Goal: Task Accomplishment & Management: Use online tool/utility

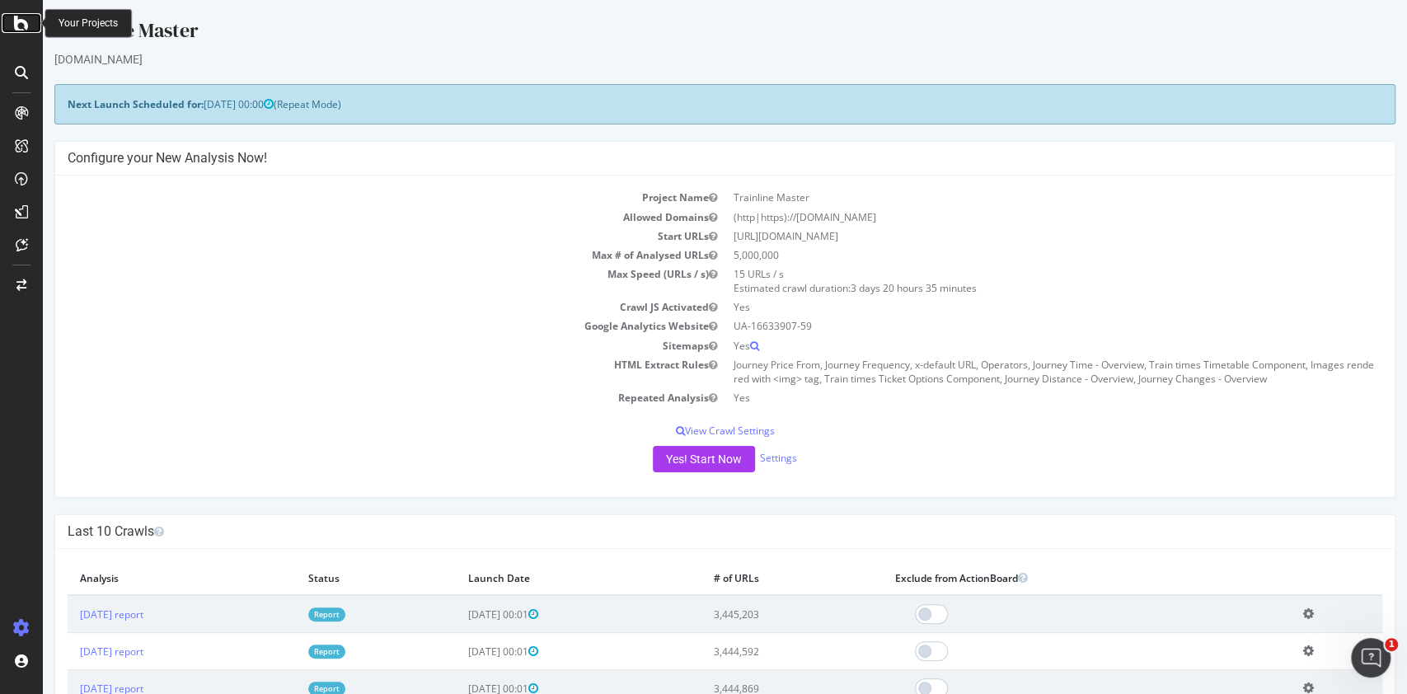
click at [20, 25] on icon at bounding box center [21, 23] width 15 height 20
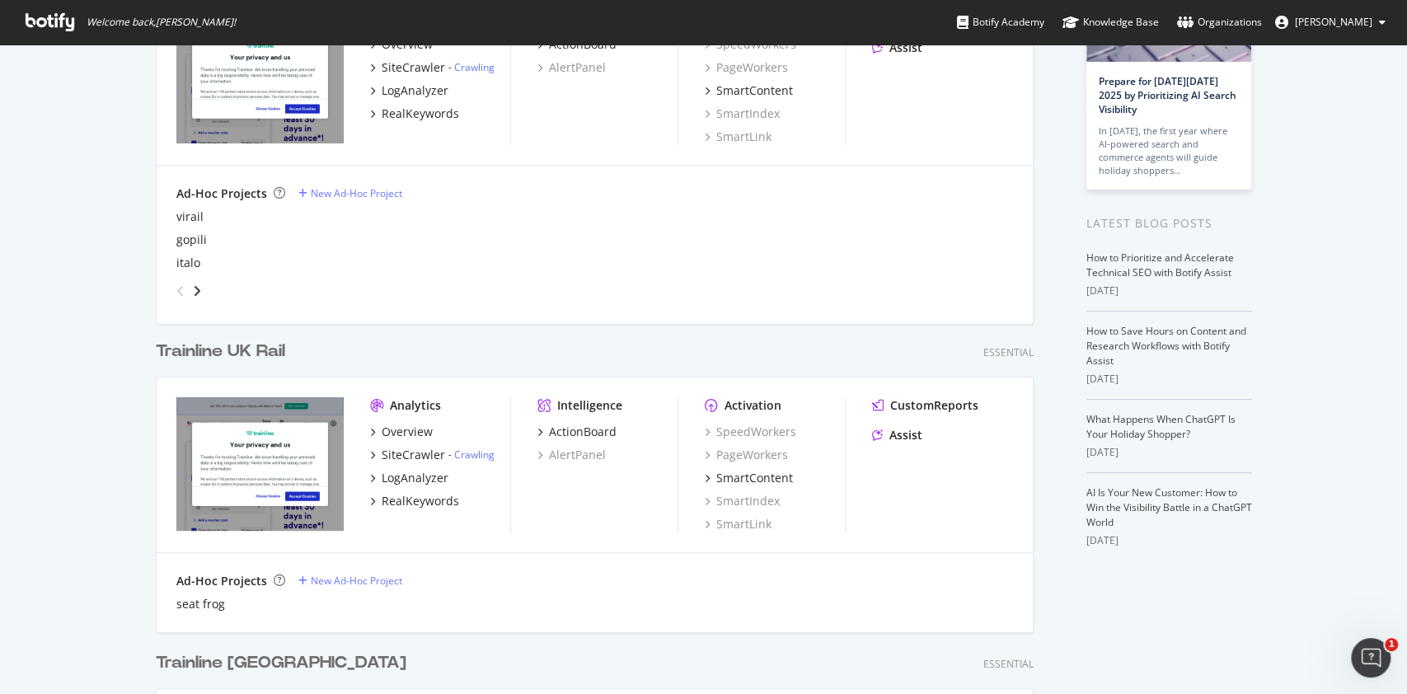
scroll to position [178, 0]
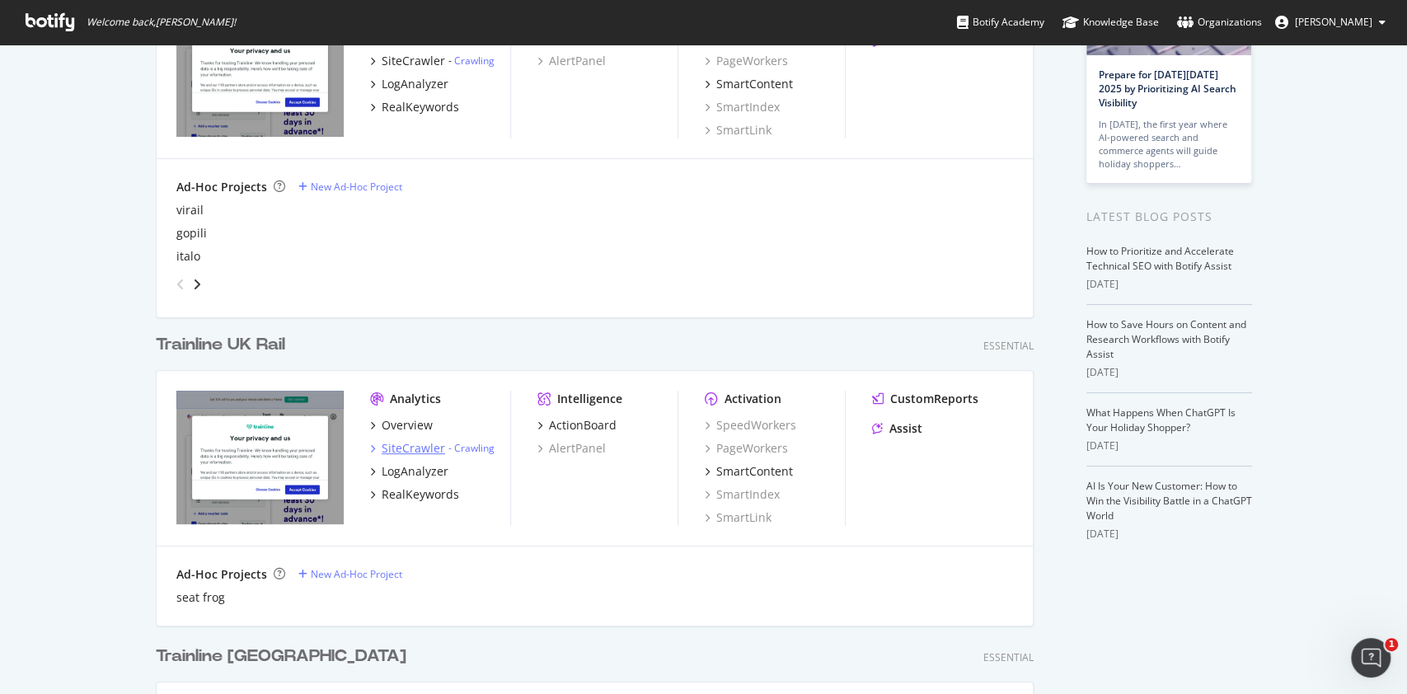
click at [420, 452] on div "SiteCrawler" at bounding box center [413, 448] width 63 height 16
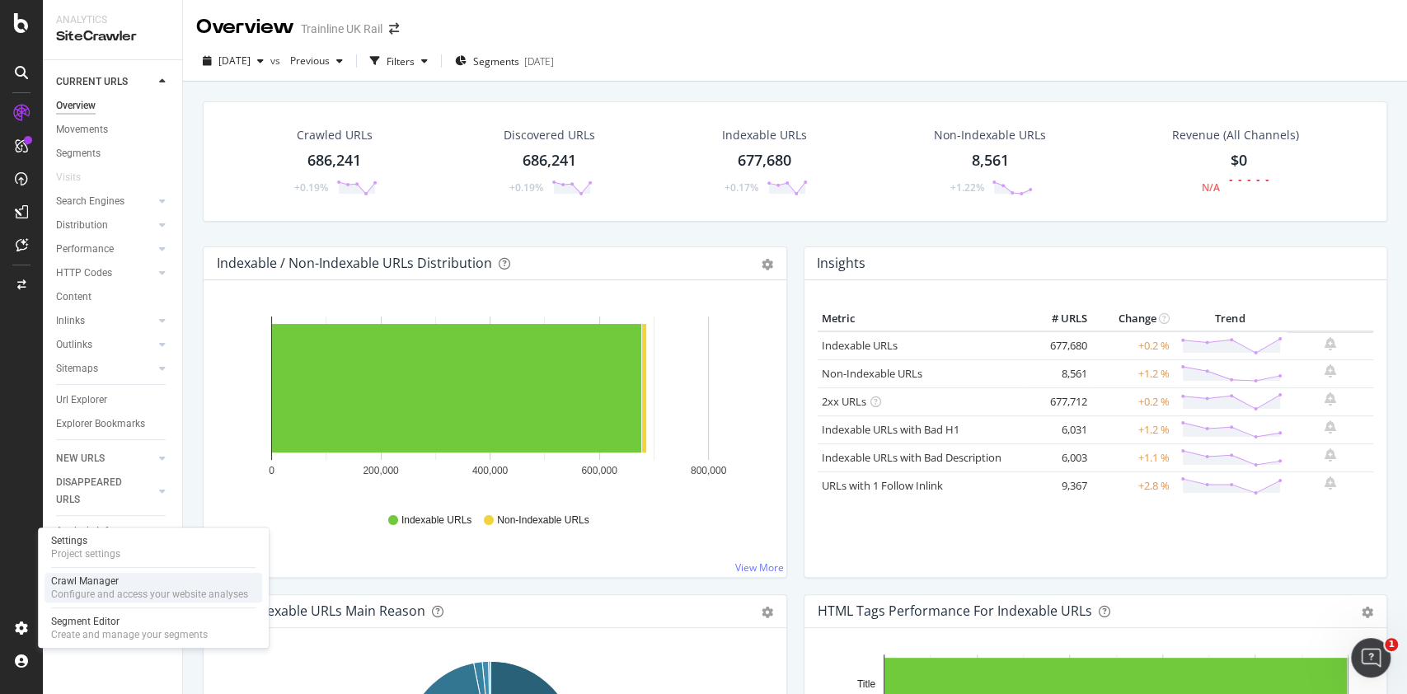
click at [115, 580] on div "Crawl Manager" at bounding box center [149, 581] width 197 height 13
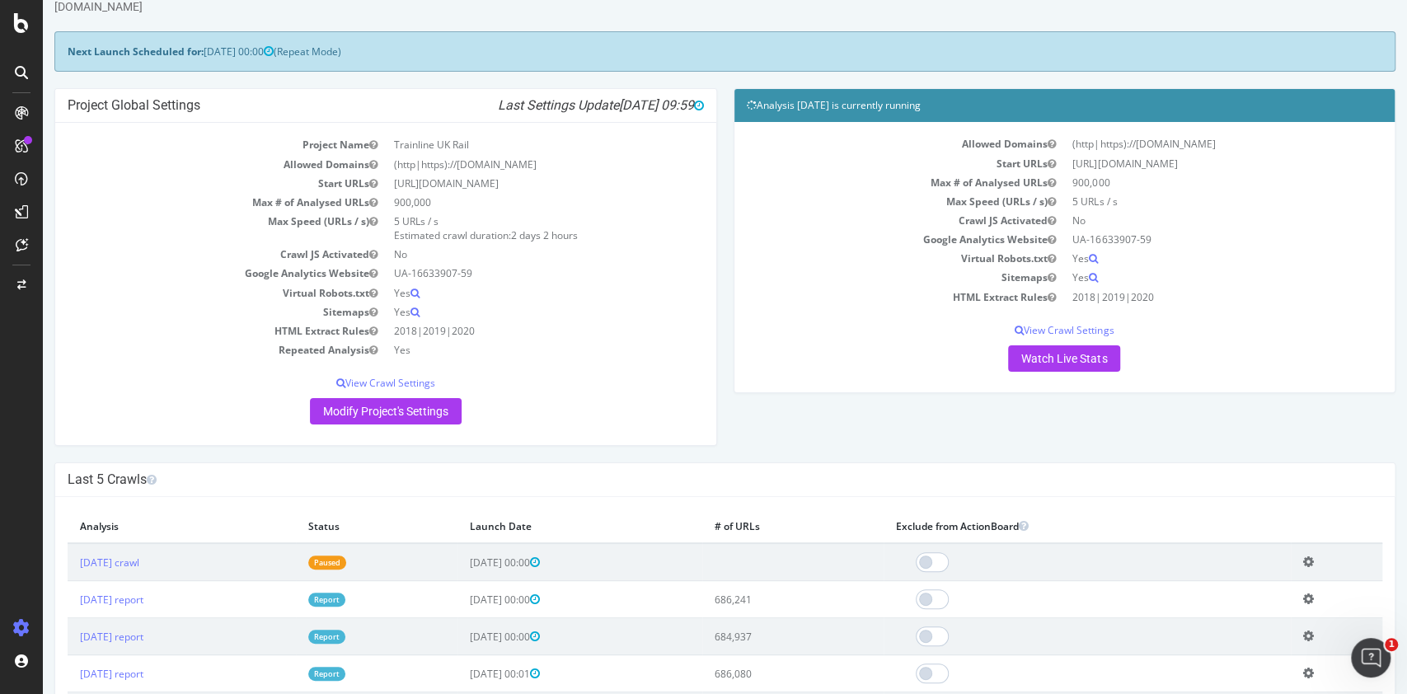
scroll to position [54, 0]
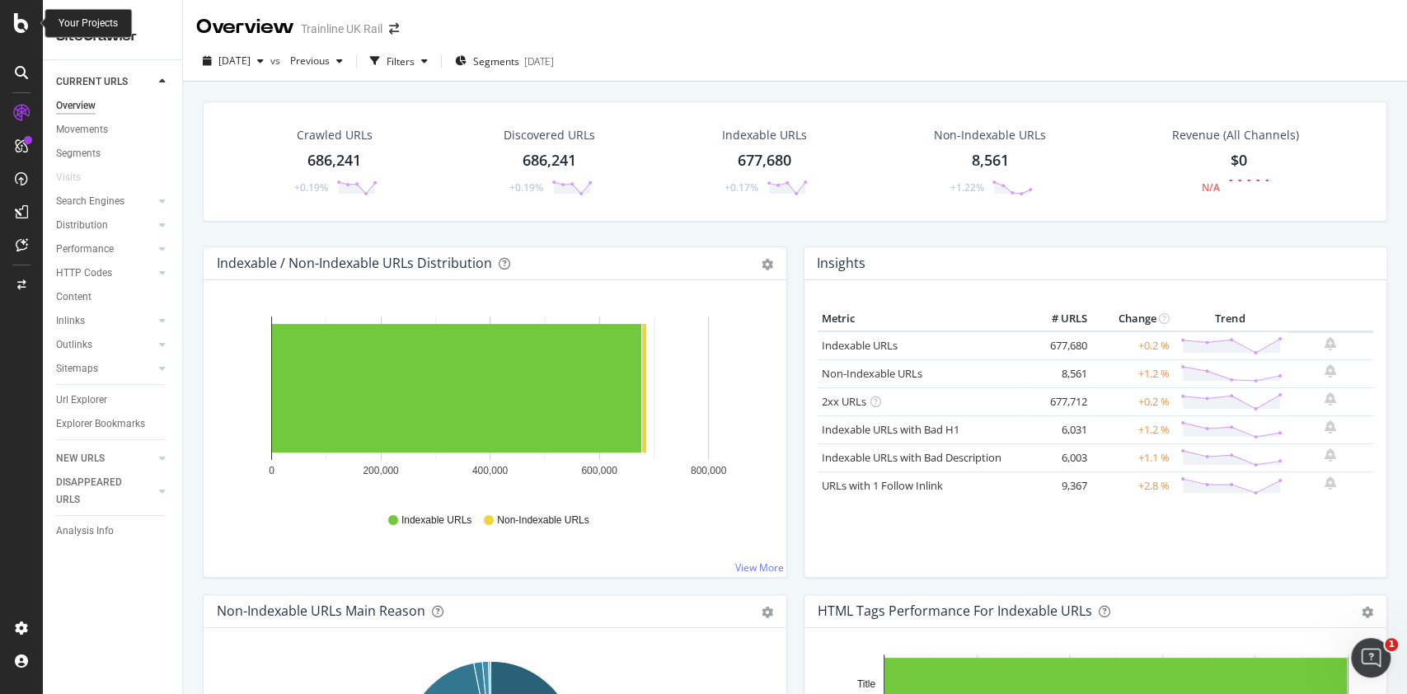
click at [21, 20] on icon at bounding box center [21, 23] width 15 height 20
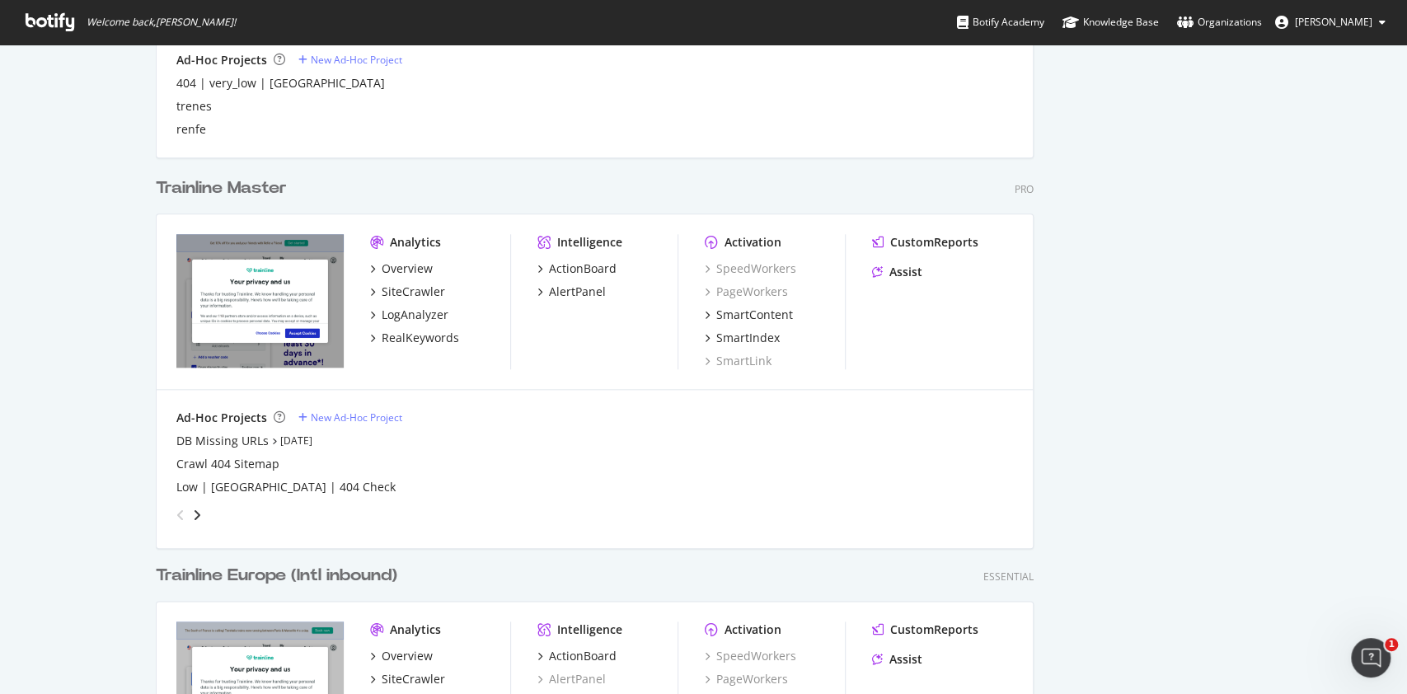
scroll to position [1006, 0]
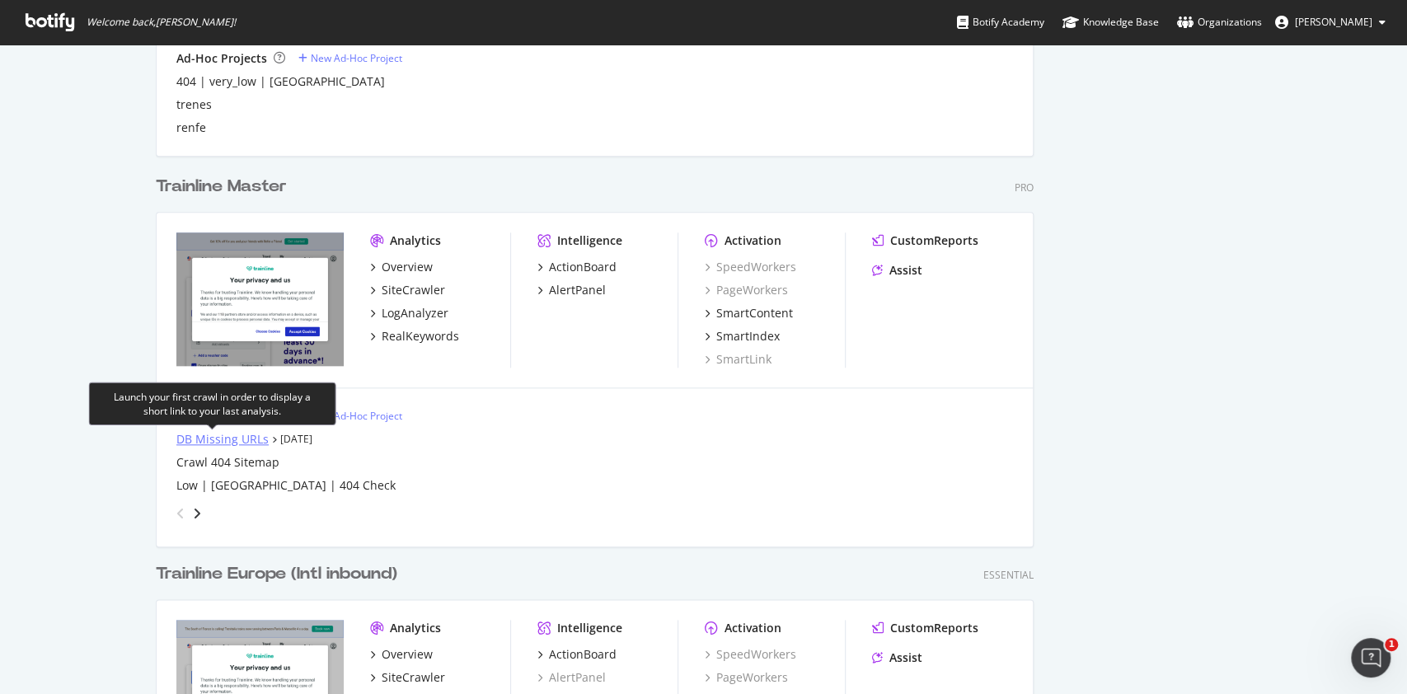
click at [241, 438] on div "DB Missing URLs" at bounding box center [222, 439] width 92 height 16
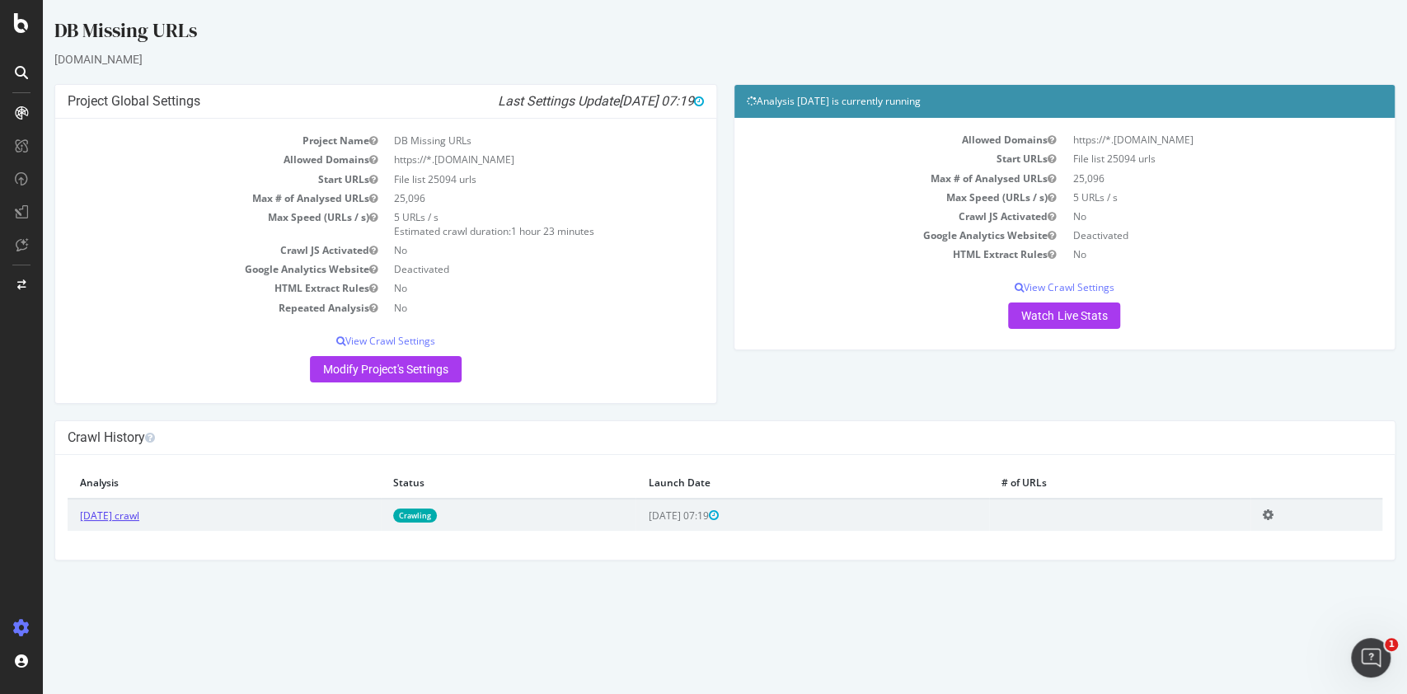
click at [139, 513] on link "2025 Sep. 19th crawl" at bounding box center [109, 516] width 59 height 14
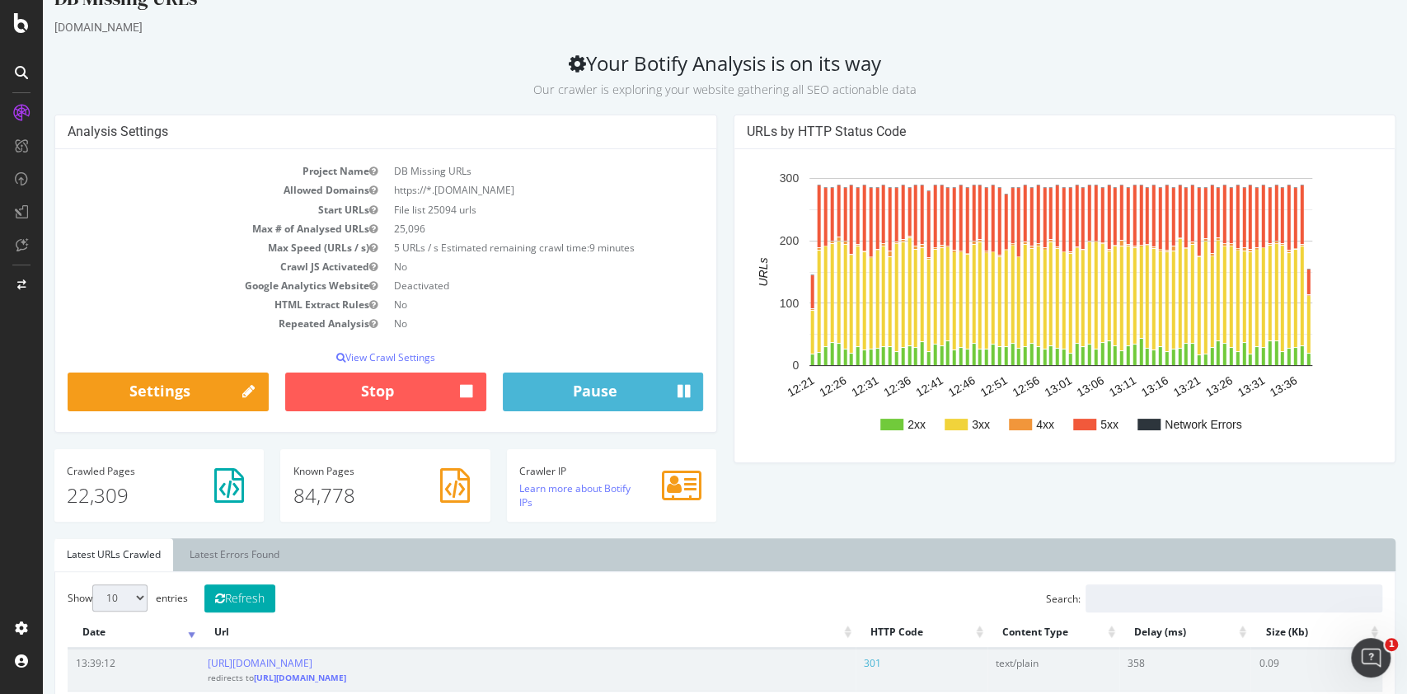
scroll to position [23, 0]
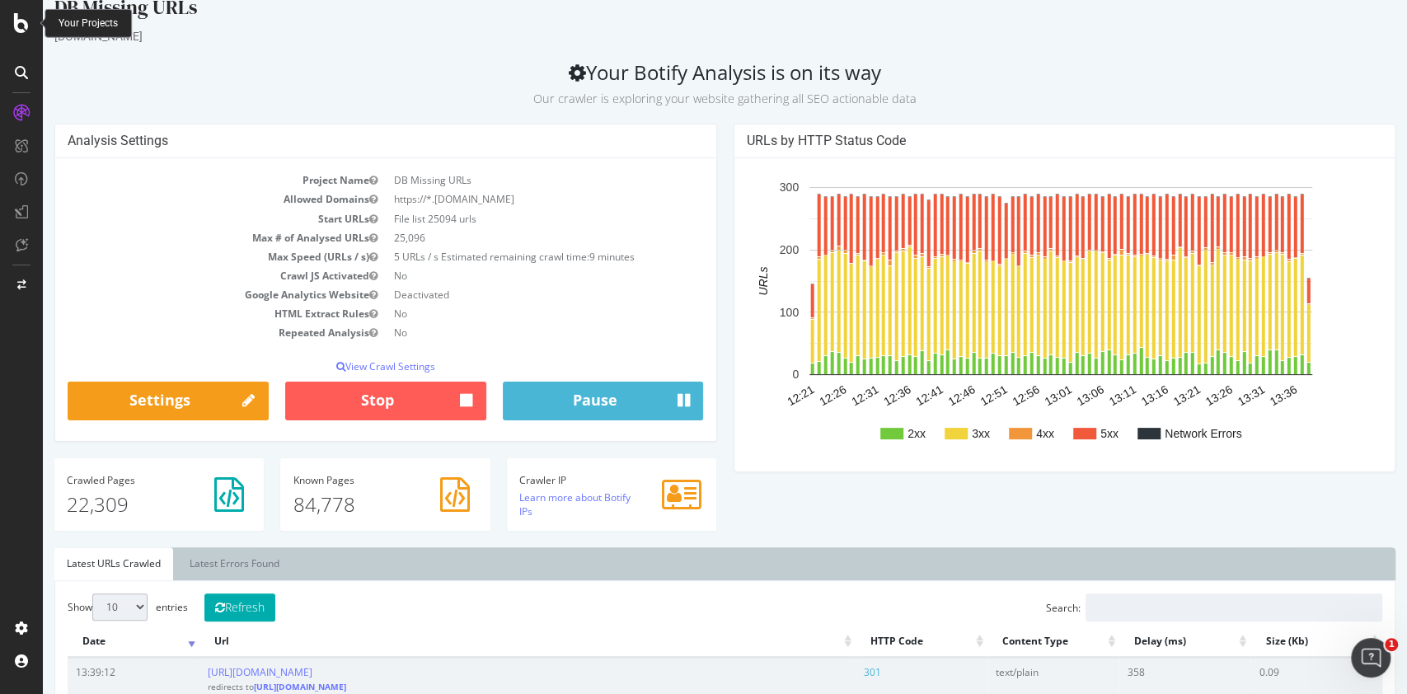
click at [24, 19] on icon at bounding box center [21, 23] width 15 height 20
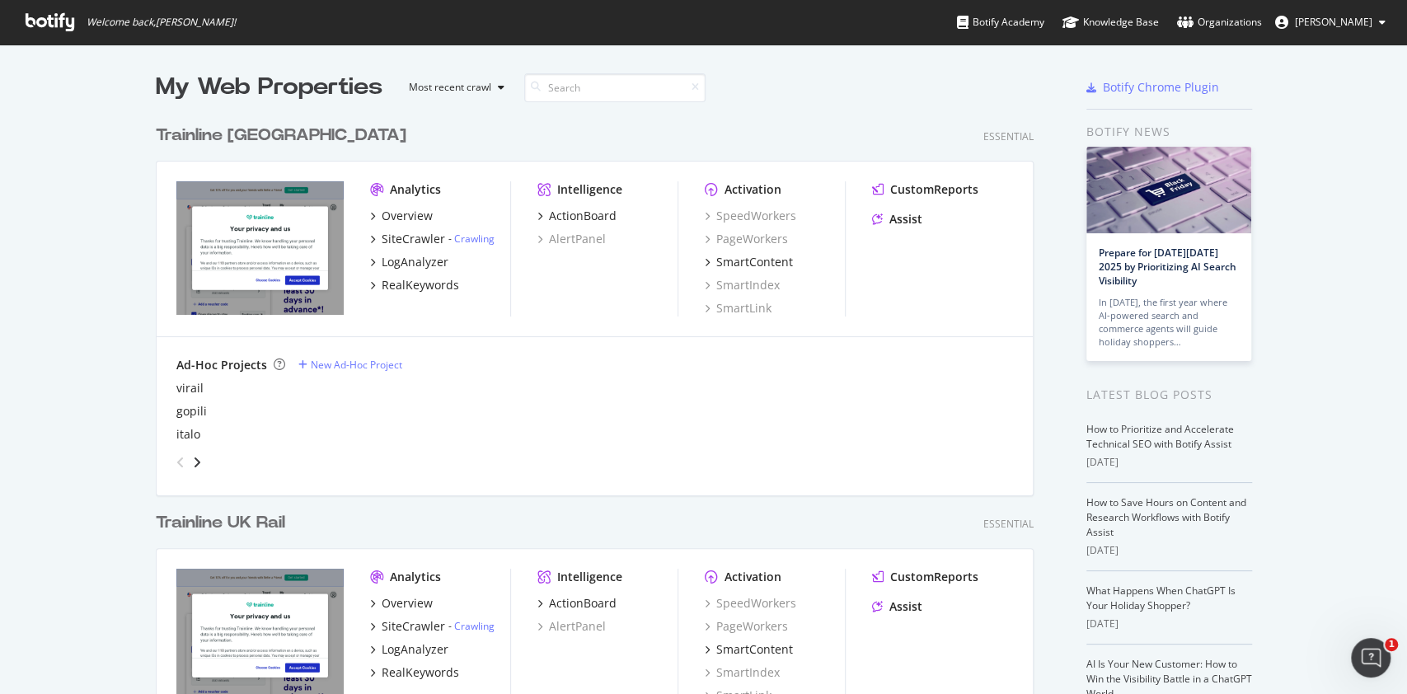
scroll to position [677, 1373]
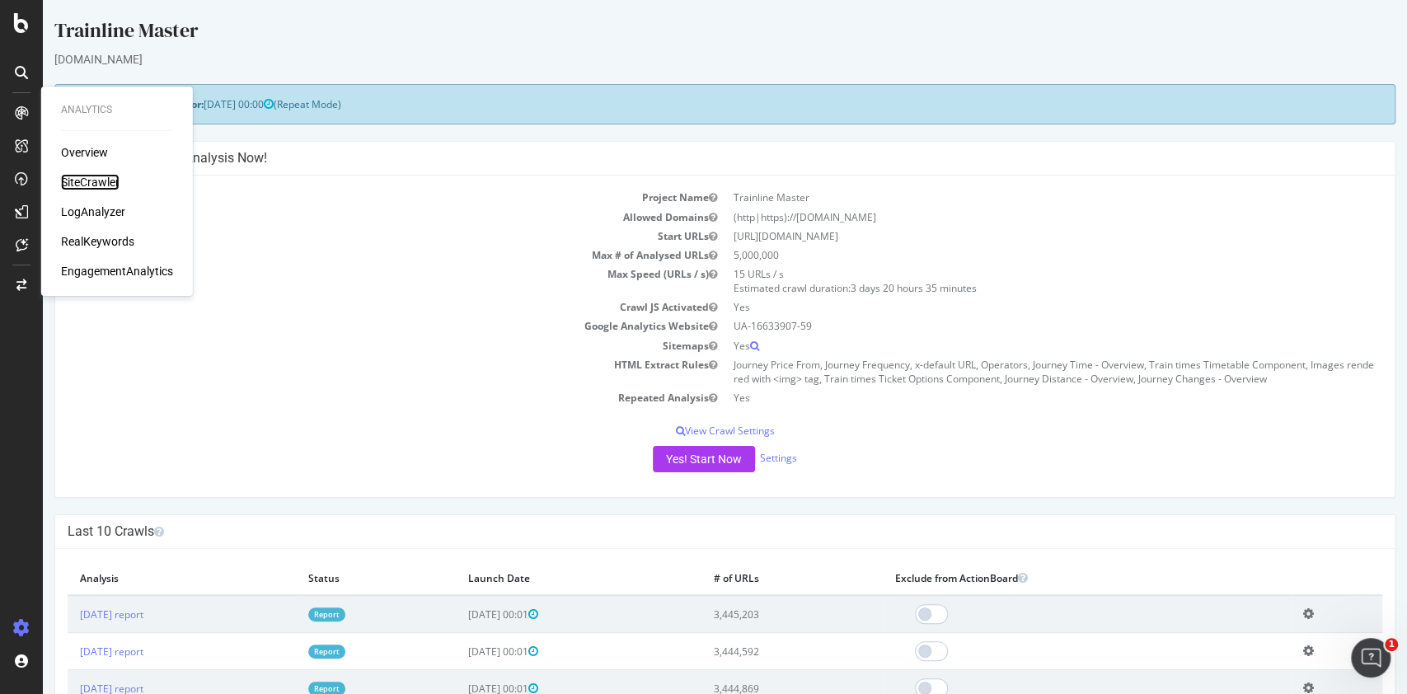
click at [88, 178] on div "SiteCrawler" at bounding box center [90, 182] width 59 height 16
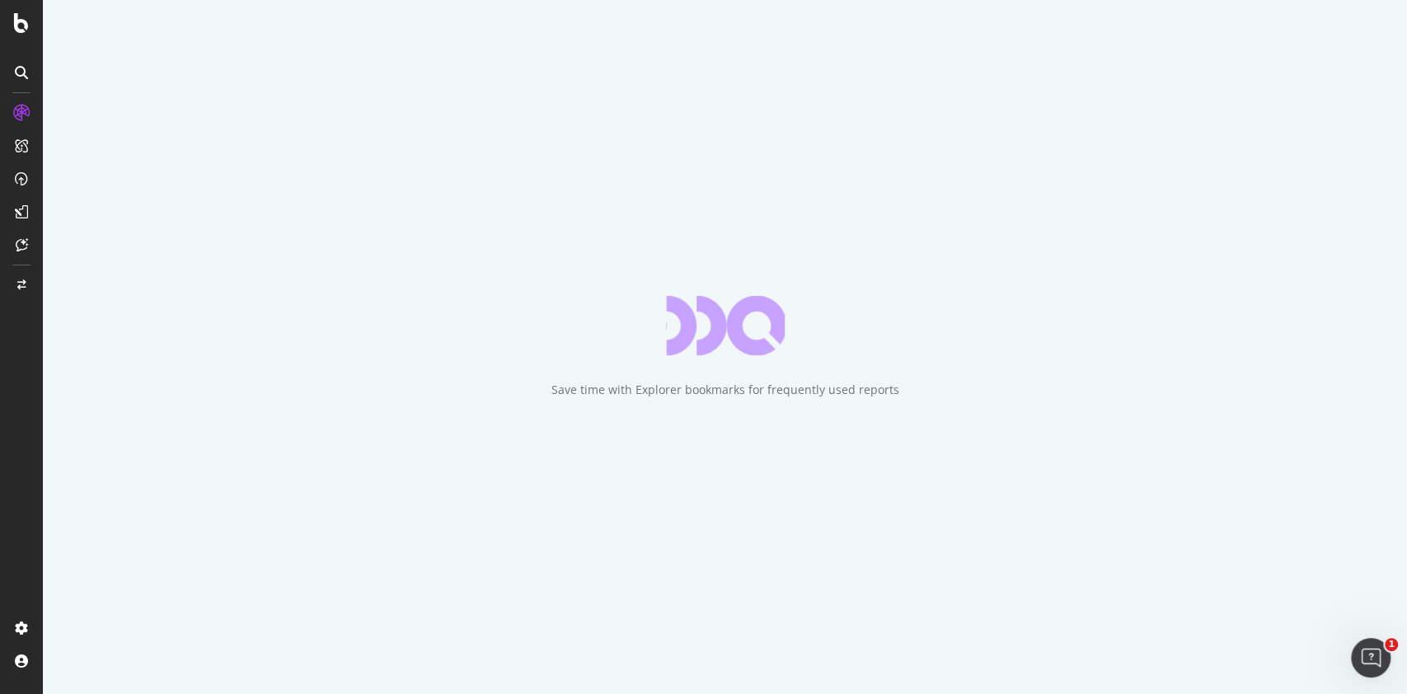
click at [9, 36] on div at bounding box center [21, 347] width 43 height 694
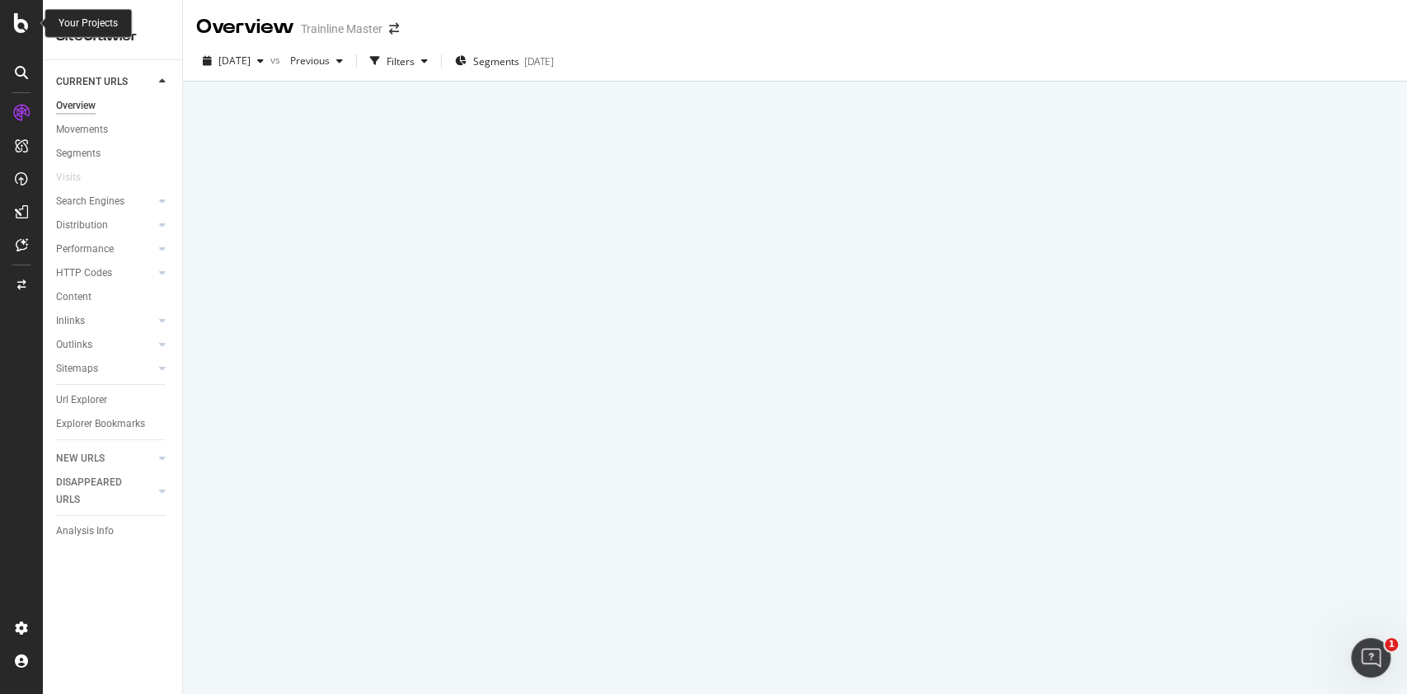
click at [15, 26] on icon at bounding box center [21, 23] width 15 height 20
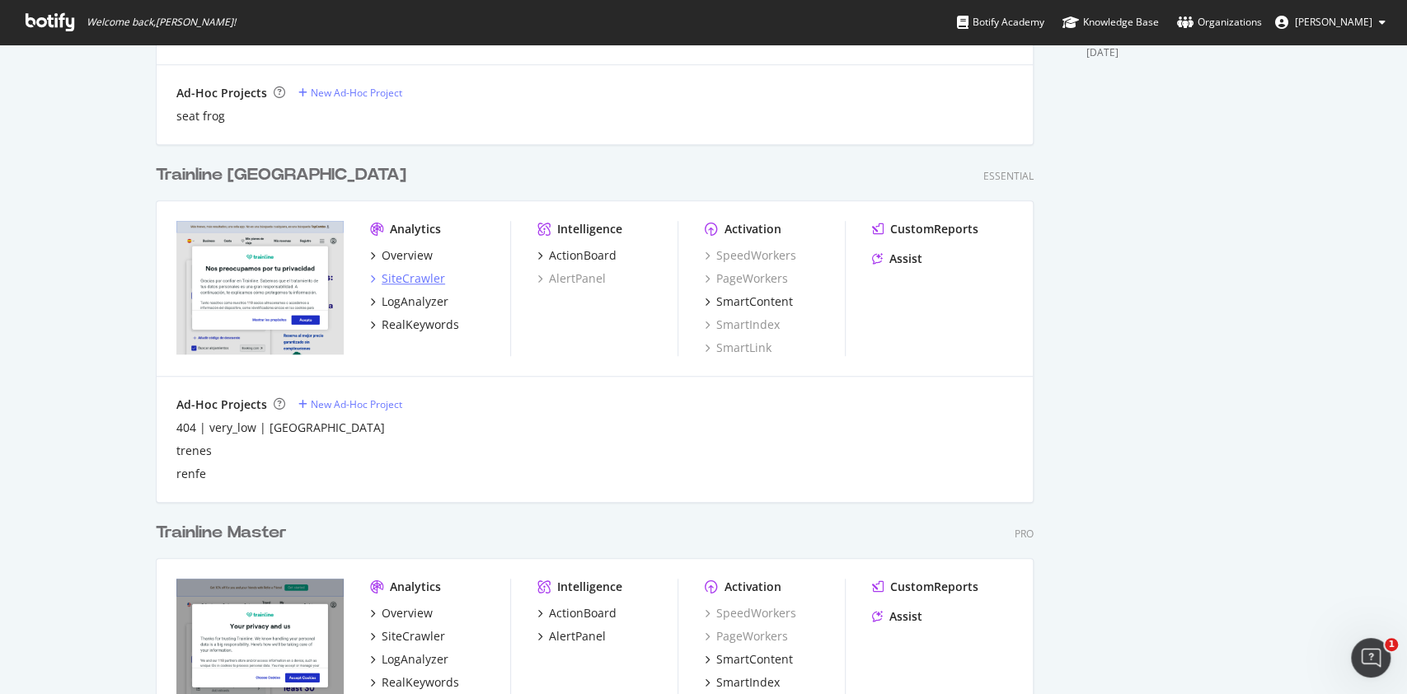
scroll to position [989, 0]
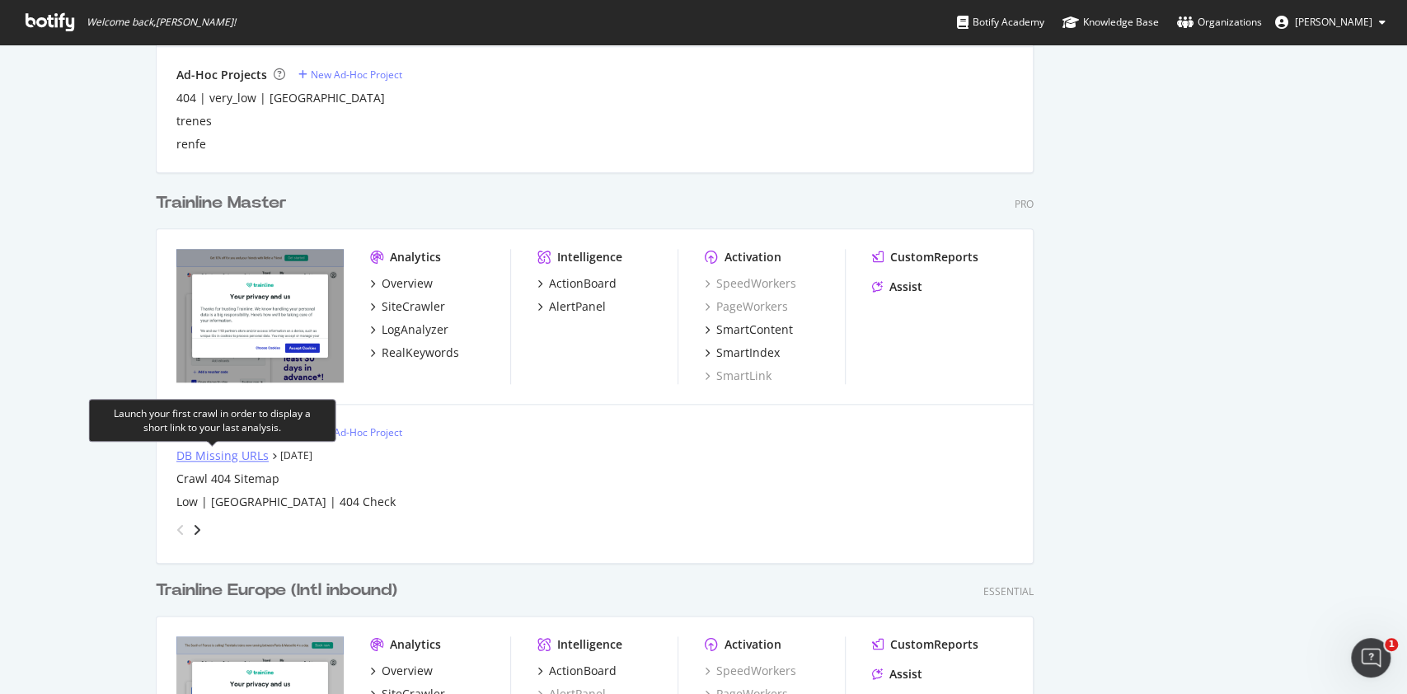
click at [247, 458] on div "DB Missing URLs" at bounding box center [222, 456] width 92 height 16
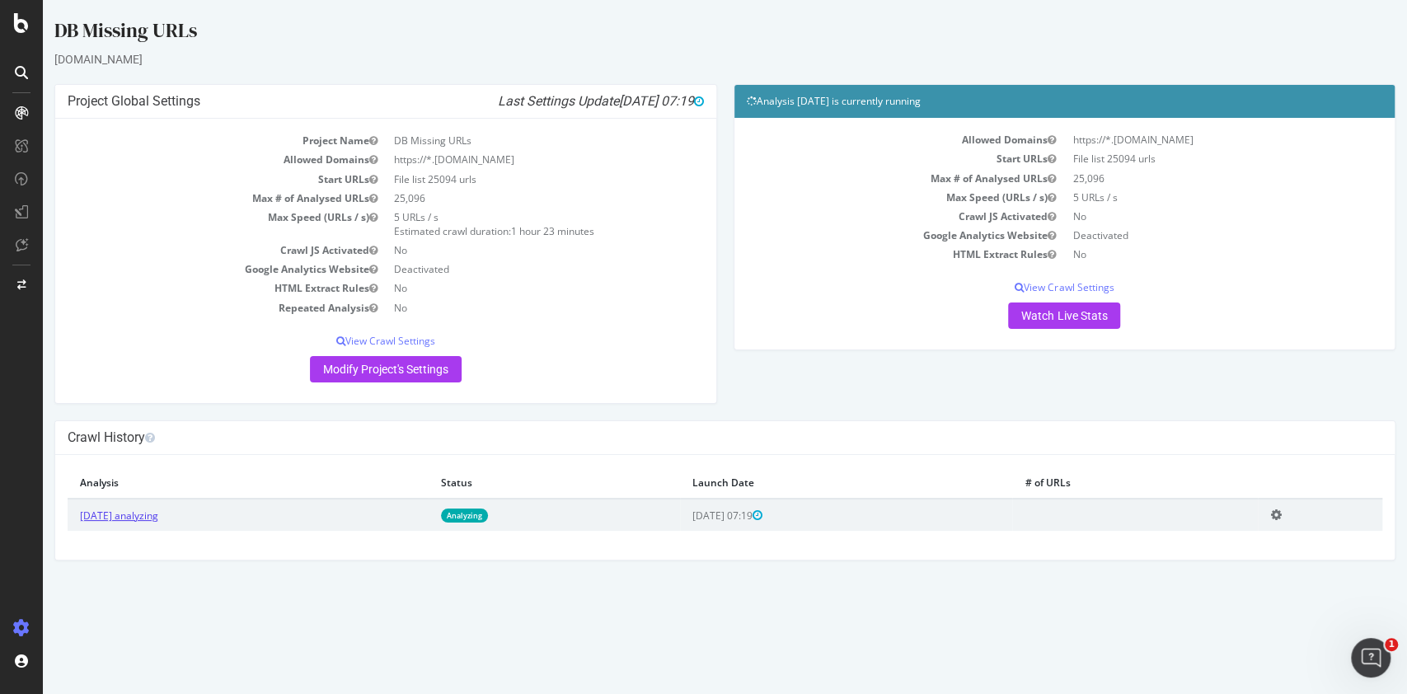
click at [158, 517] on link "2025 Sep. 19th analyzing" at bounding box center [119, 516] width 78 height 14
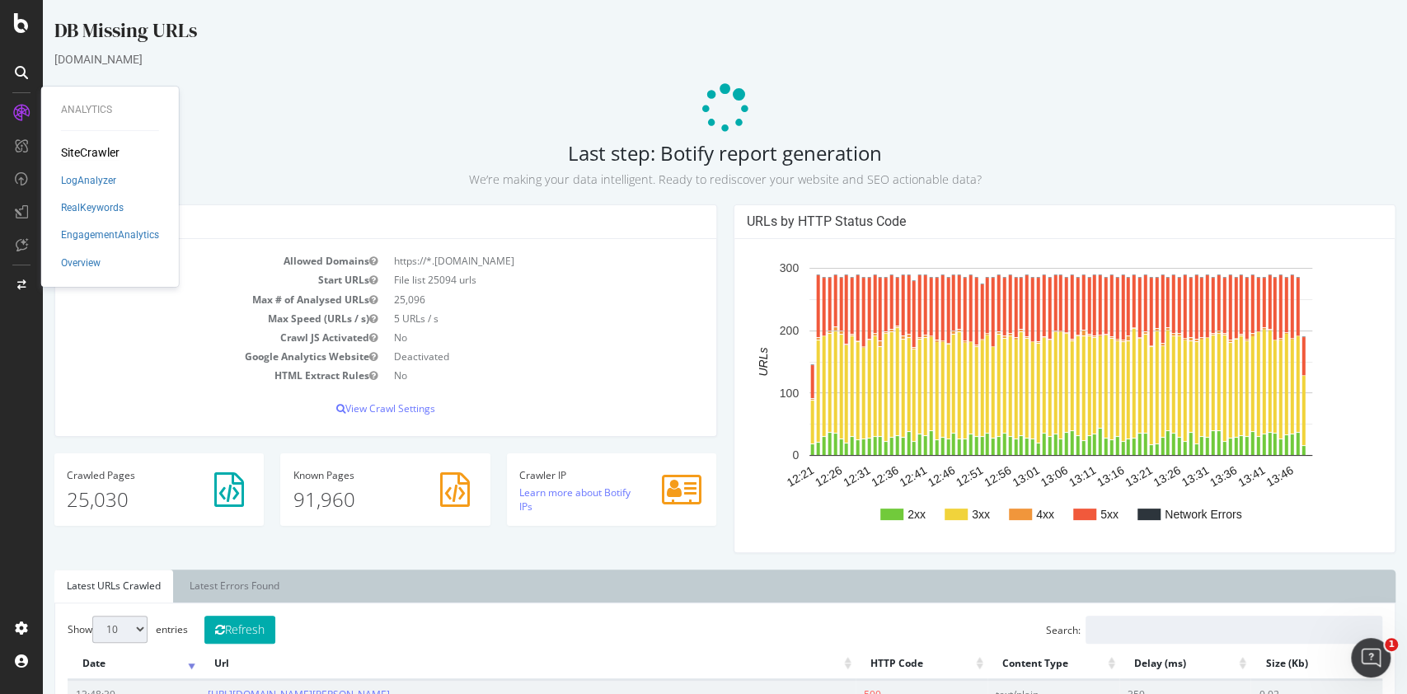
click at [293, 109] on p at bounding box center [724, 108] width 1341 height 49
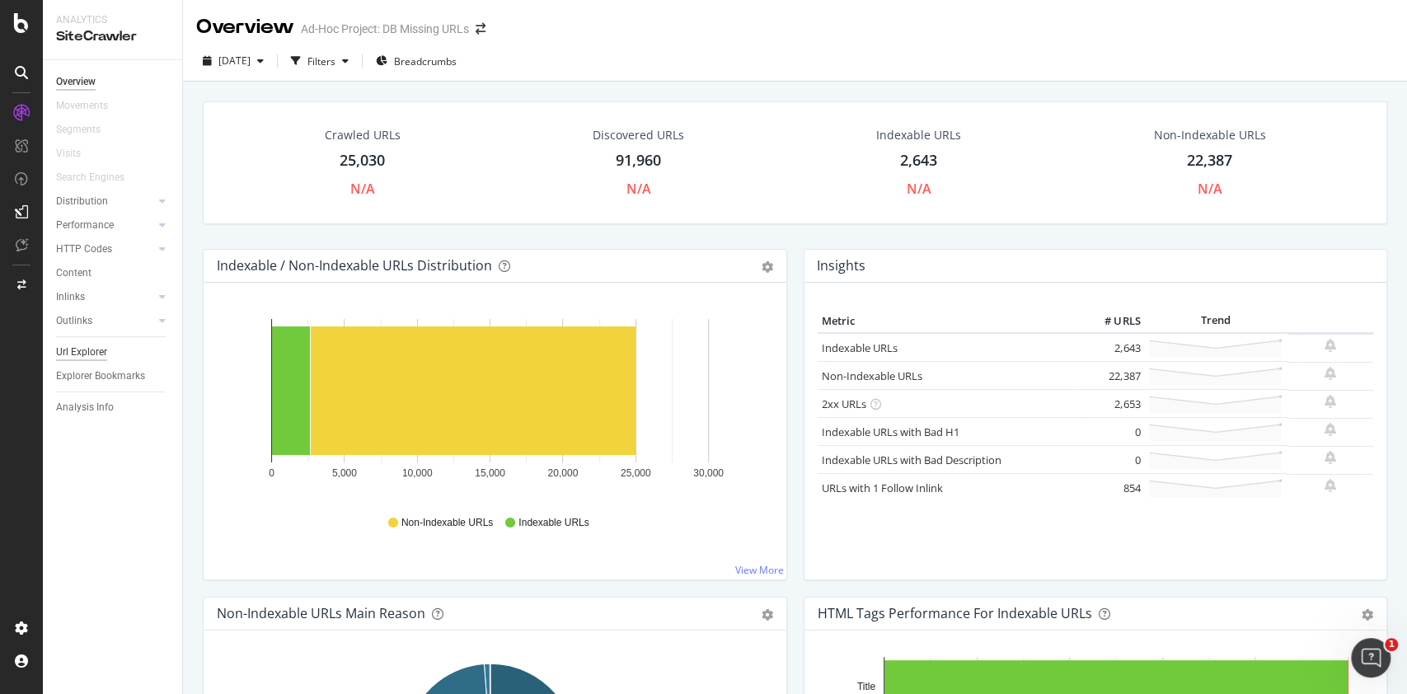
click at [92, 346] on div "Url Explorer" at bounding box center [81, 352] width 51 height 17
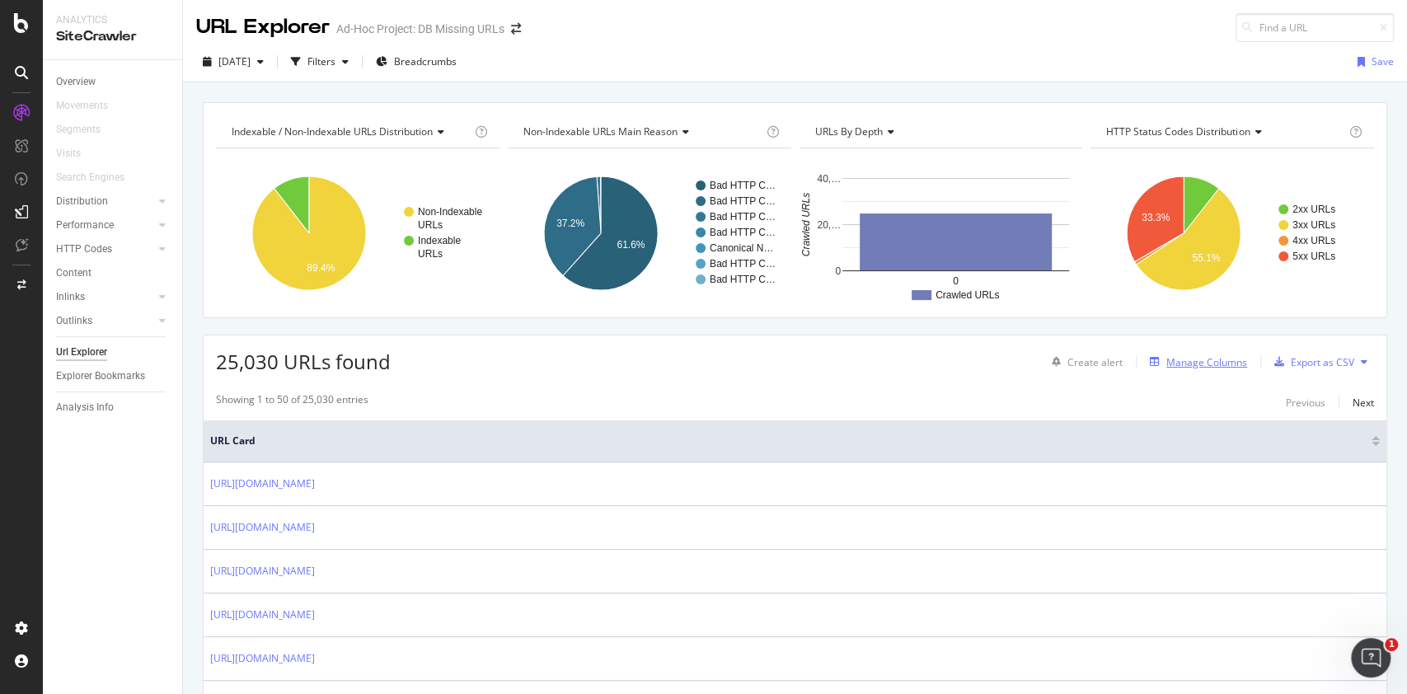
click at [1162, 353] on div "Manage Columns" at bounding box center [1195, 362] width 104 height 18
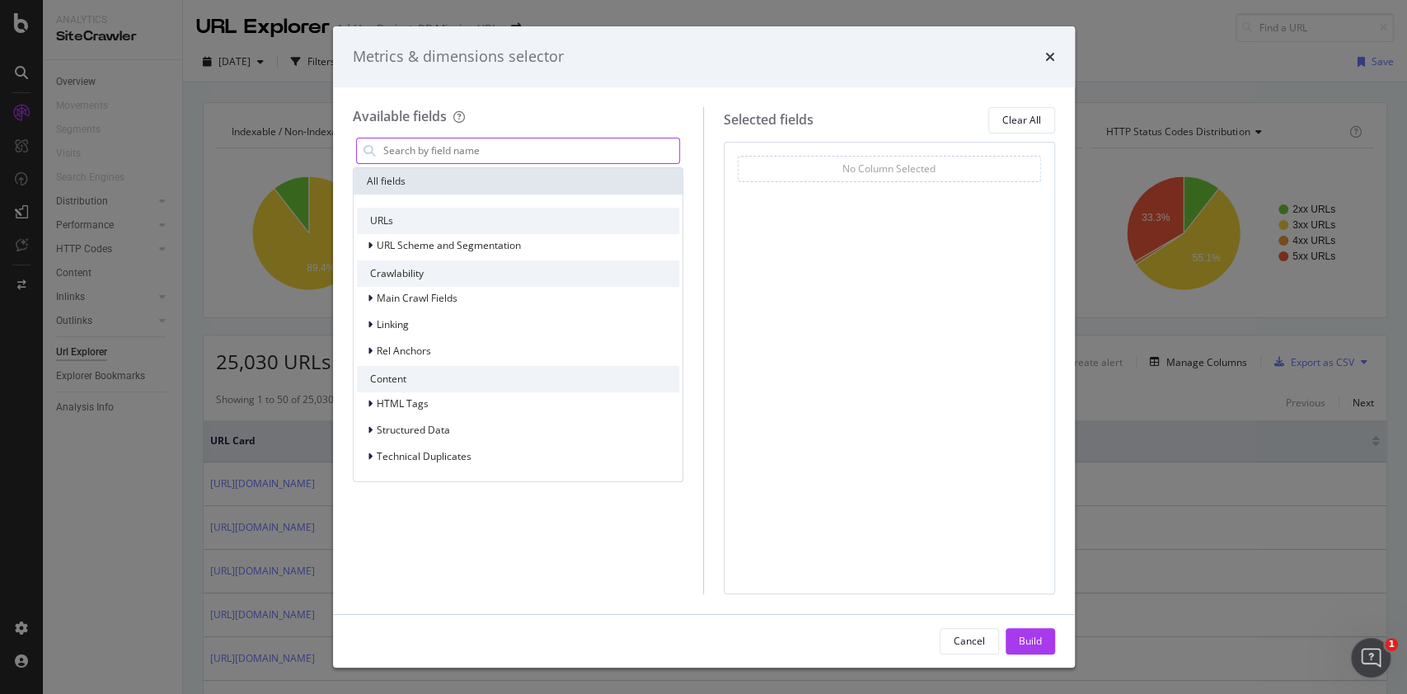
click at [406, 147] on input "modal" at bounding box center [531, 150] width 298 height 25
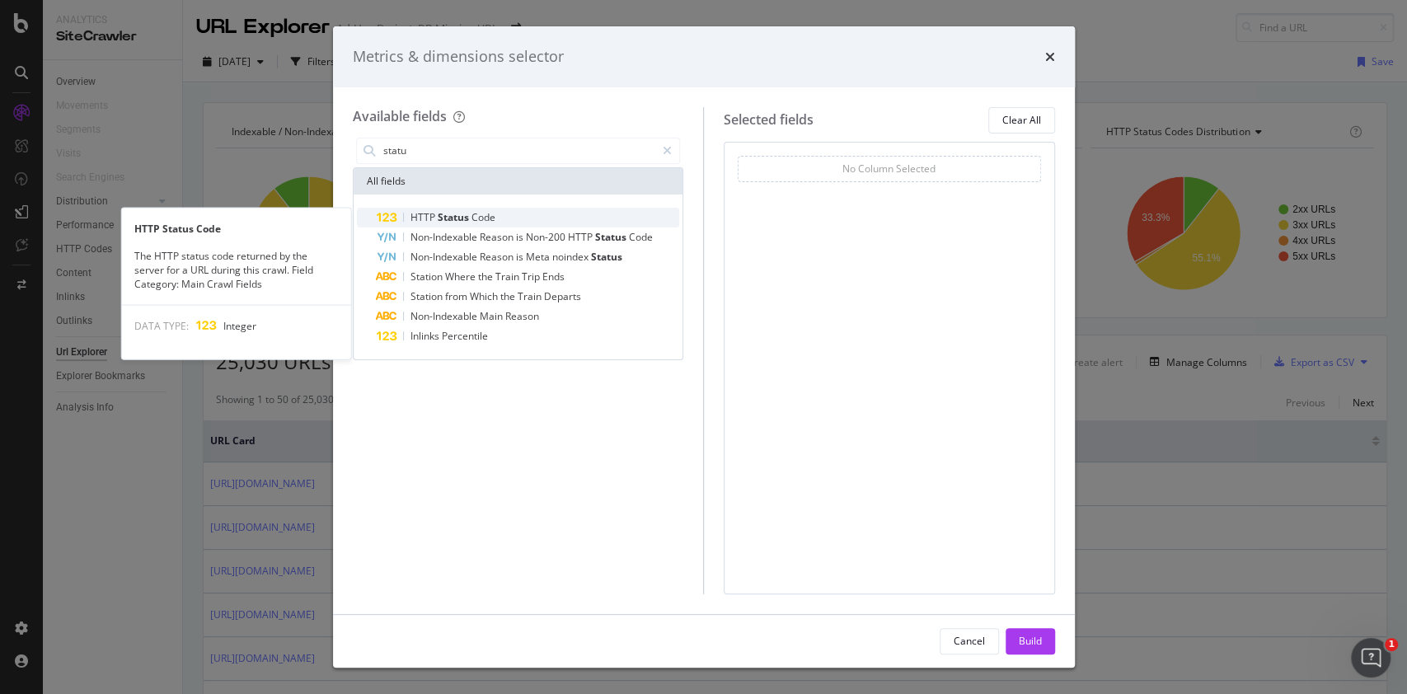
type input "statu"
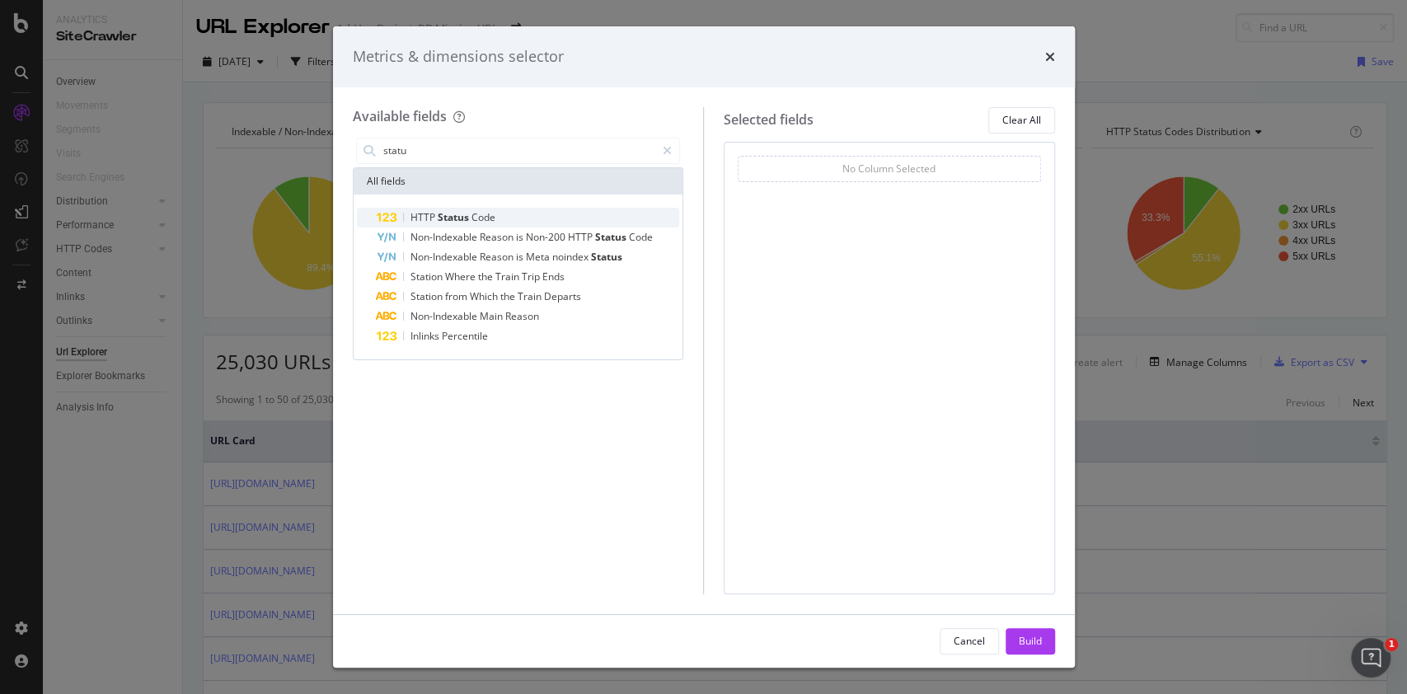
click at [547, 214] on div "HTTP Status Code" at bounding box center [528, 218] width 303 height 20
click at [517, 151] on input "statu" at bounding box center [519, 150] width 275 height 25
click at [665, 138] on div "modal" at bounding box center [667, 151] width 24 height 26
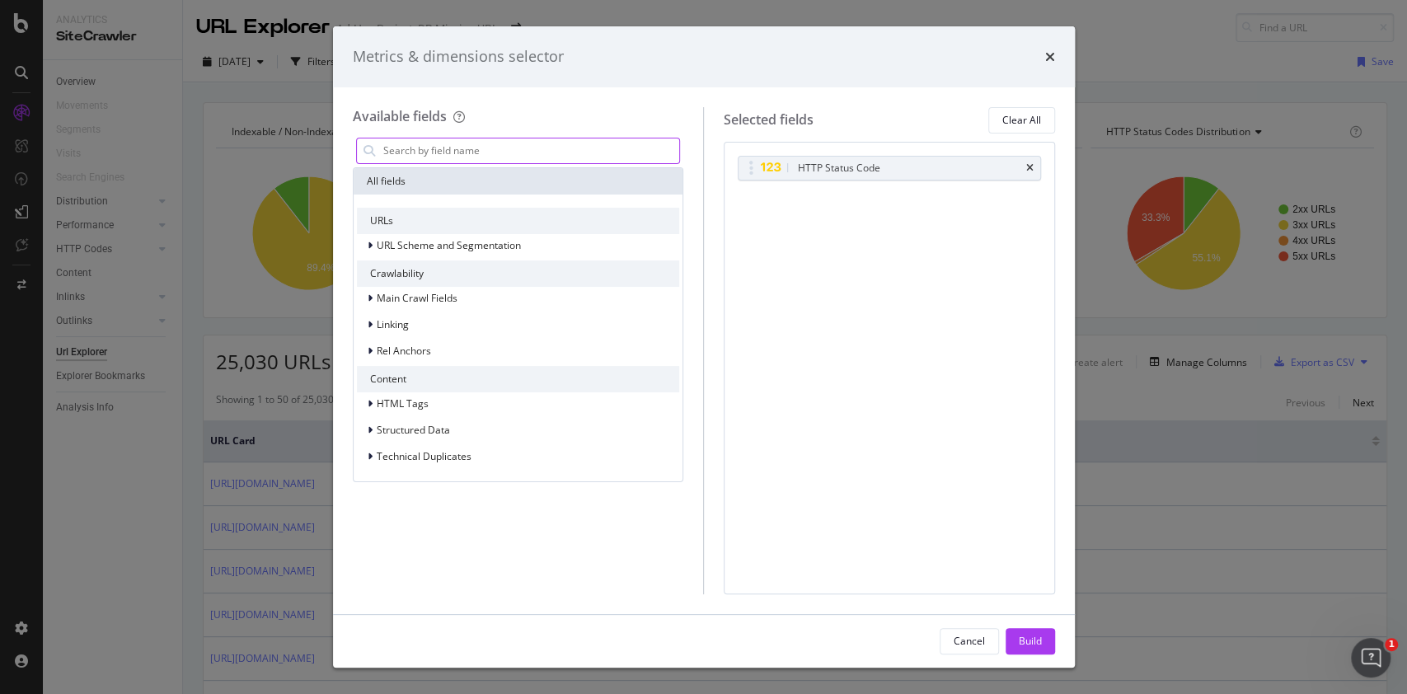
click at [599, 155] on input "modal" at bounding box center [531, 150] width 298 height 25
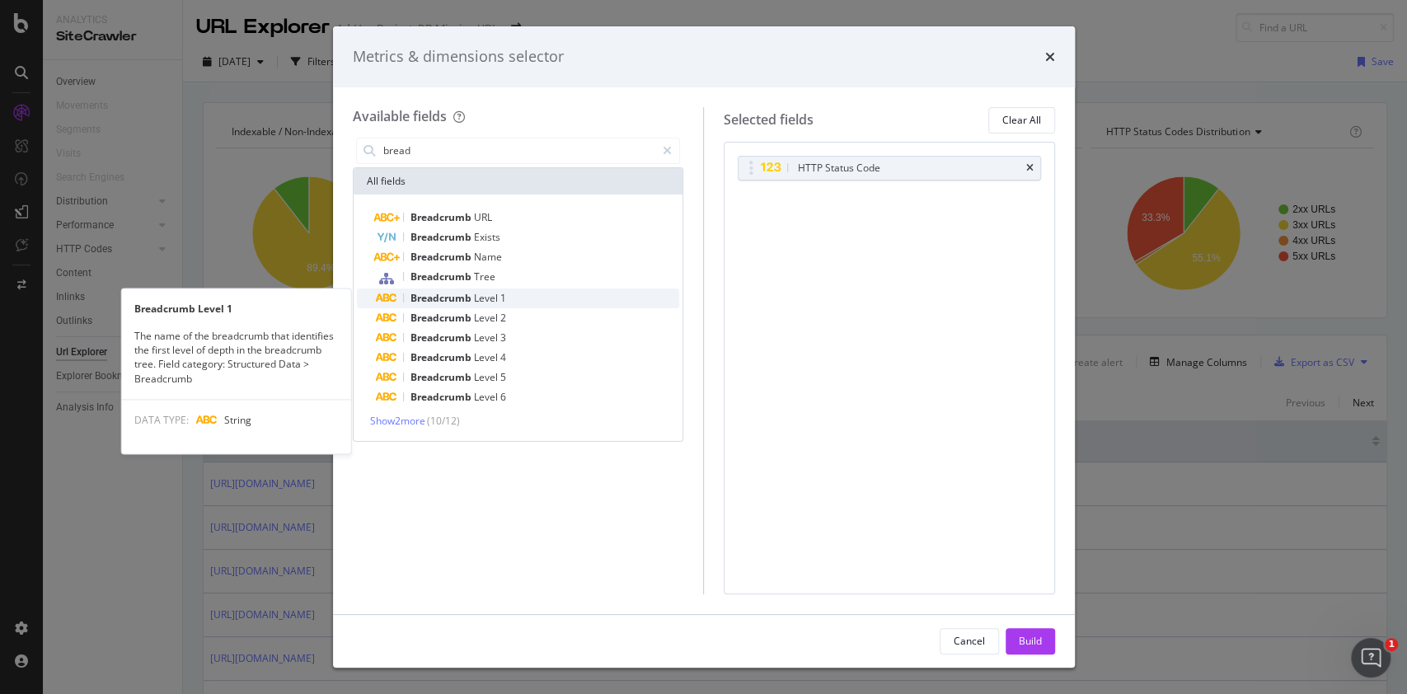
click at [542, 305] on div "Breadcrumb Level 1" at bounding box center [528, 299] width 303 height 20
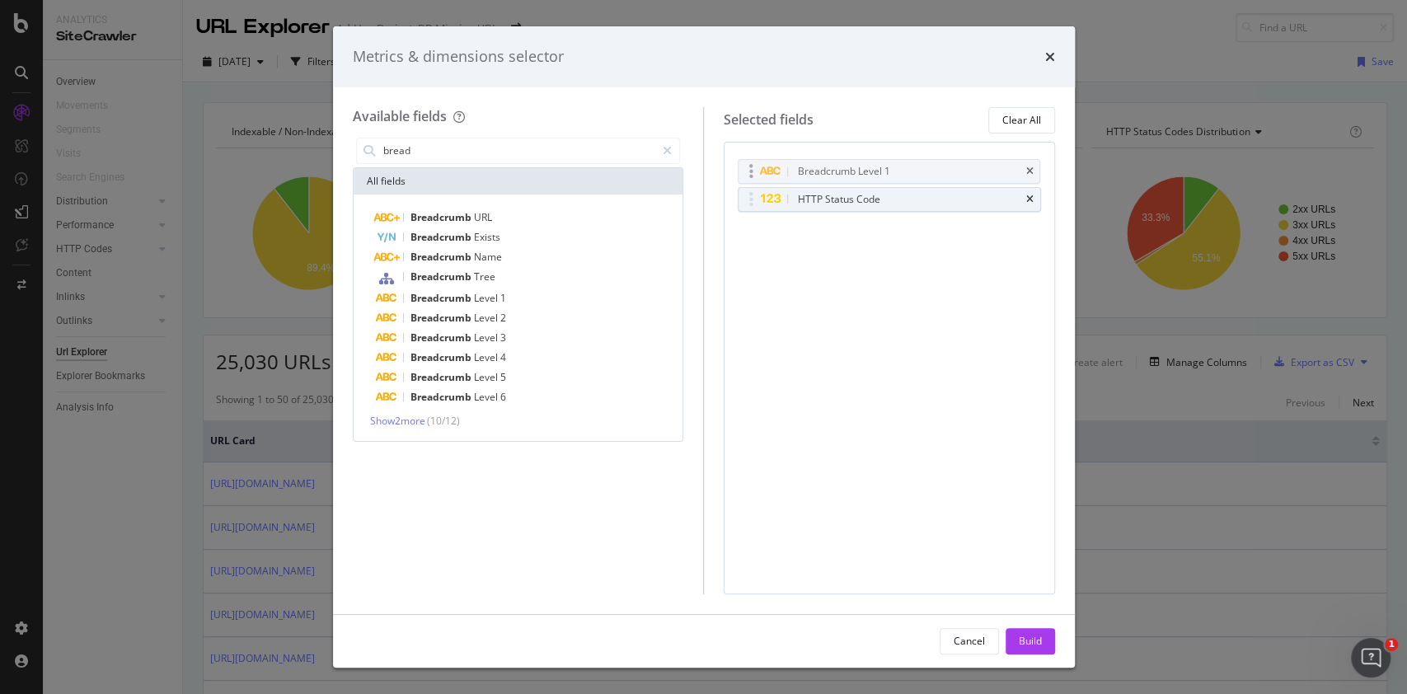
drag, startPoint x: 751, startPoint y: 202, endPoint x: 751, endPoint y: 175, distance: 27.2
click at [751, 175] on body "Analytics SiteCrawler Overview Movements Segments Visits Search Engines Distrib…" at bounding box center [703, 347] width 1407 height 694
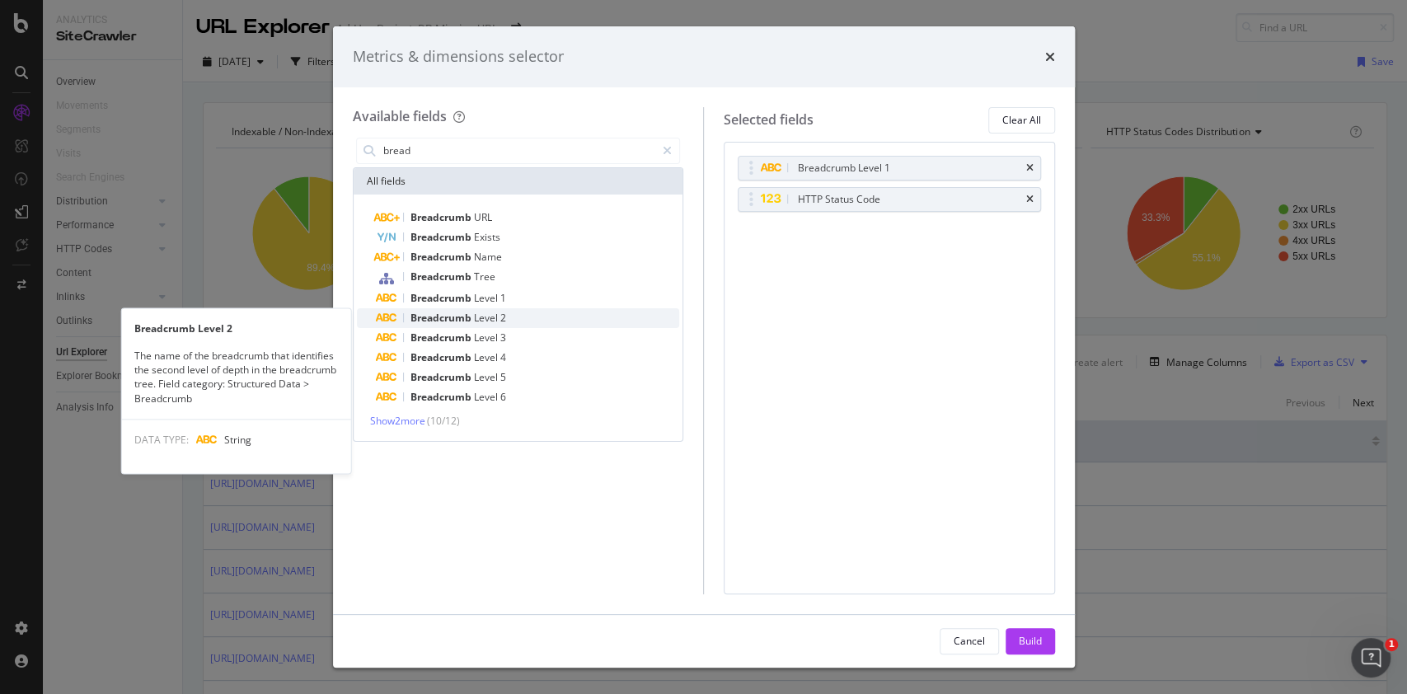
click at [524, 320] on div "Breadcrumb Level 2" at bounding box center [528, 318] width 303 height 20
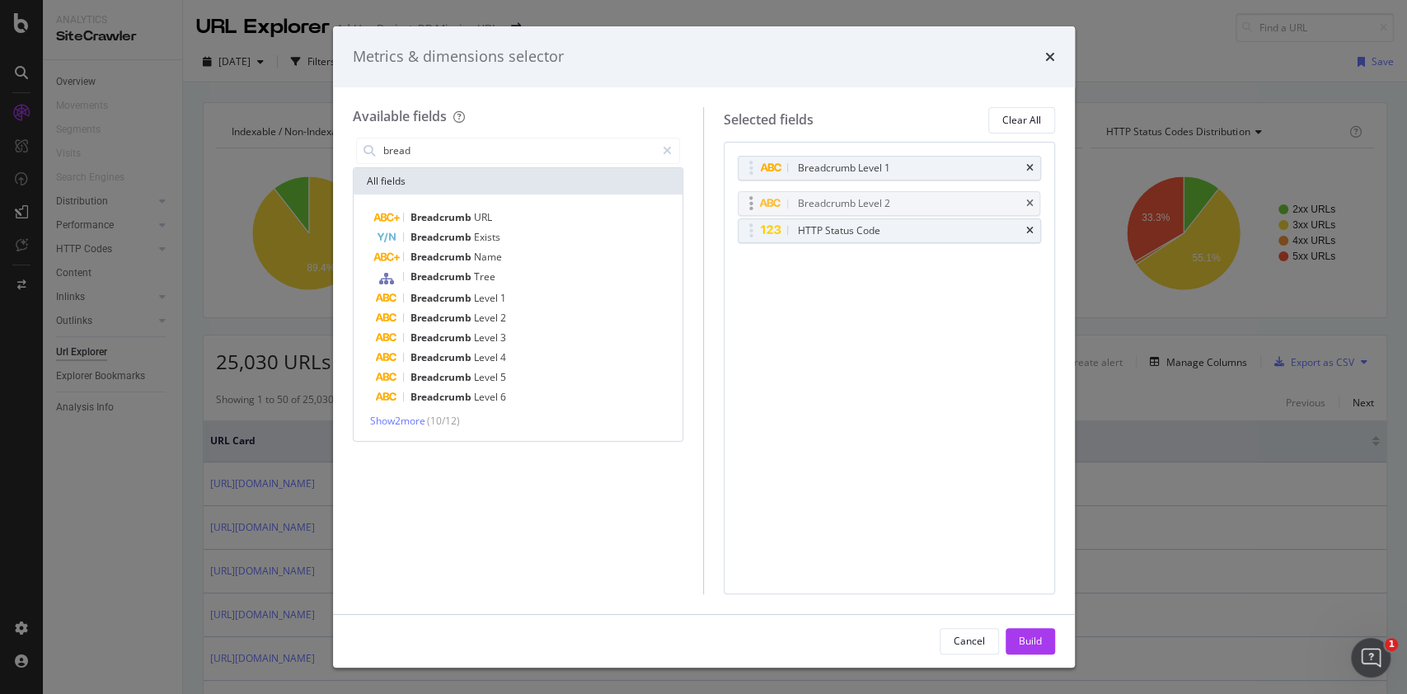
drag, startPoint x: 749, startPoint y: 228, endPoint x: 749, endPoint y: 201, distance: 26.4
click at [749, 201] on body "Analytics SiteCrawler Overview Movements Segments Visits Search Engines Distrib…" at bounding box center [703, 347] width 1407 height 694
click at [542, 148] on input "bread" at bounding box center [519, 150] width 275 height 25
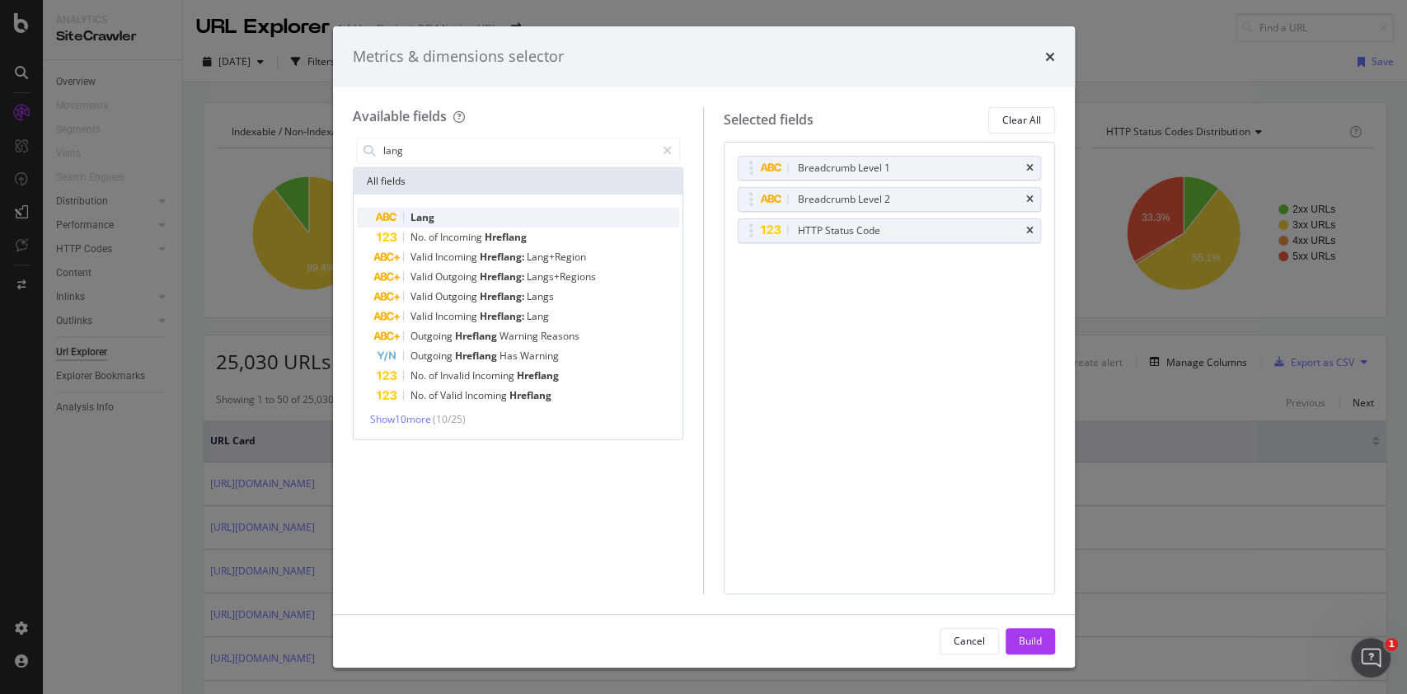
click at [527, 214] on div "Lang" at bounding box center [528, 218] width 303 height 20
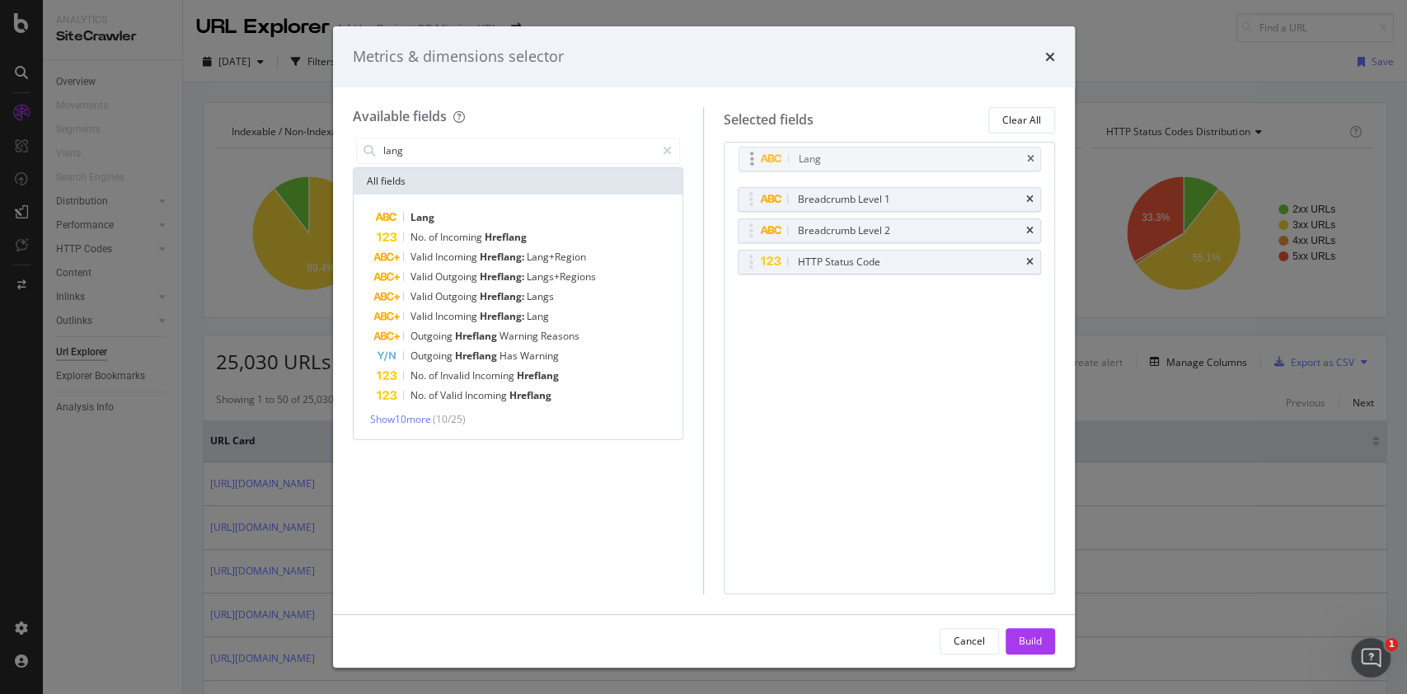
drag, startPoint x: 753, startPoint y: 257, endPoint x: 753, endPoint y: 154, distance: 103.1
click at [753, 154] on body "Analytics SiteCrawler Overview Movements Segments Visits Search Engines Distrib…" at bounding box center [703, 347] width 1407 height 694
click at [417, 159] on input "lang" at bounding box center [519, 150] width 275 height 25
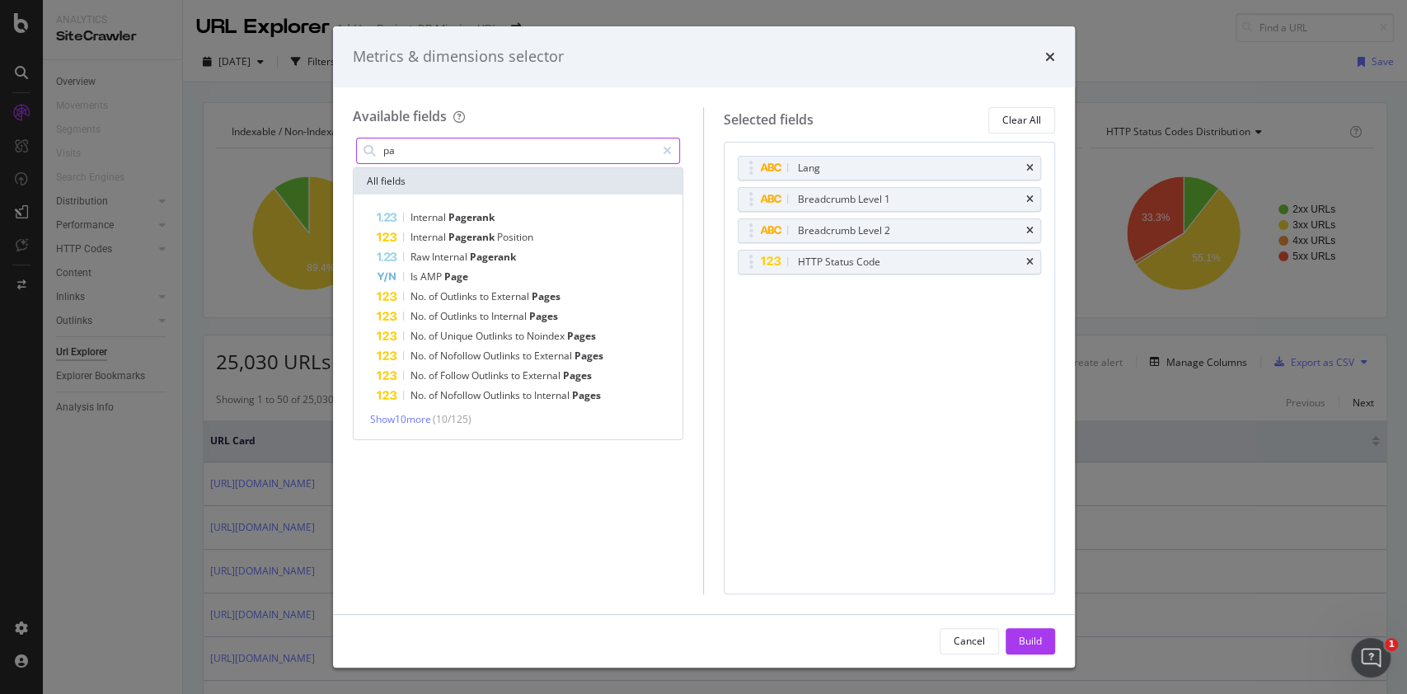
type input "p"
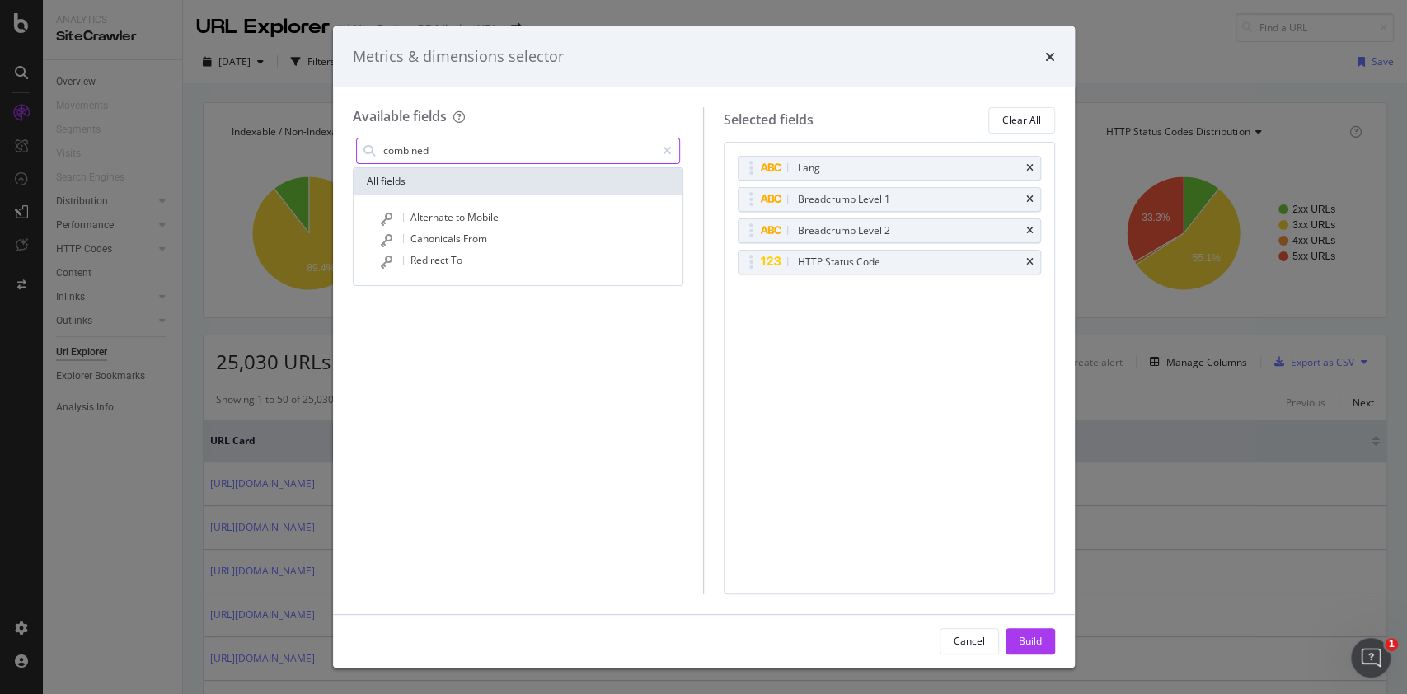
click at [506, 148] on input "combined" at bounding box center [519, 150] width 275 height 25
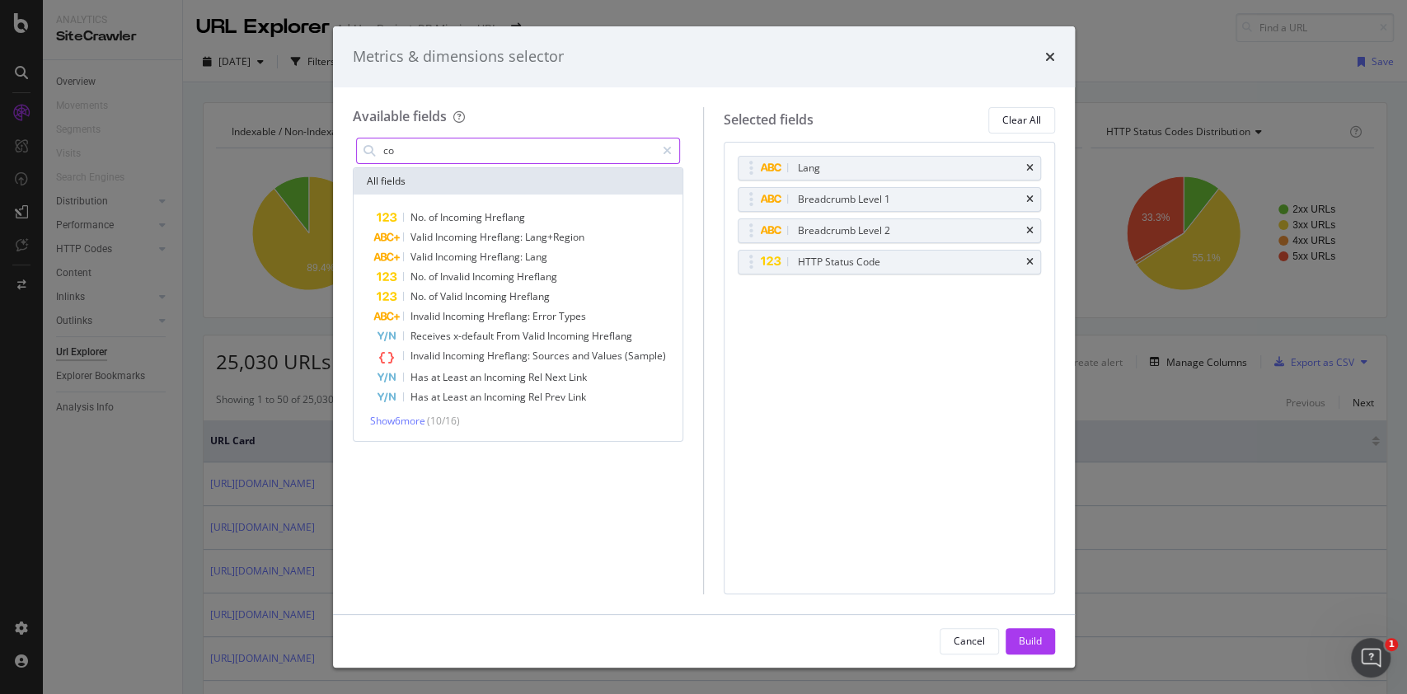
type input "c"
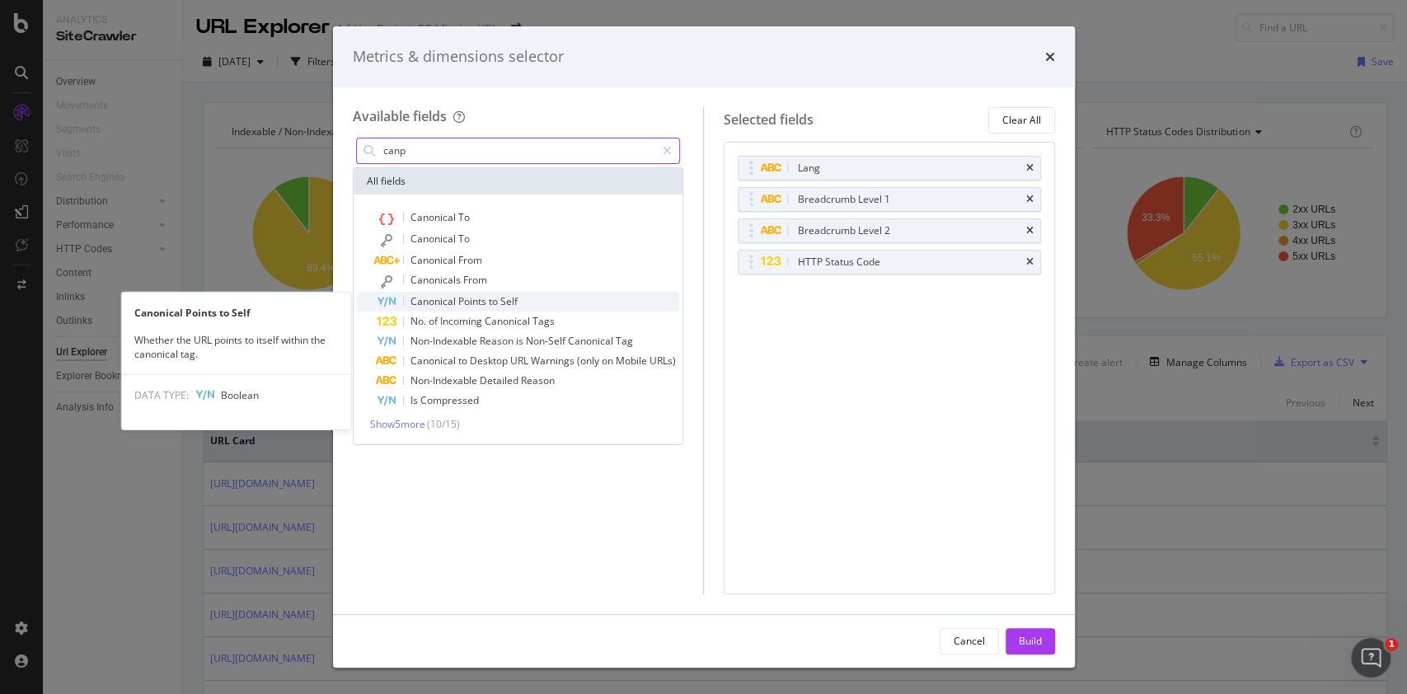
type input "canp"
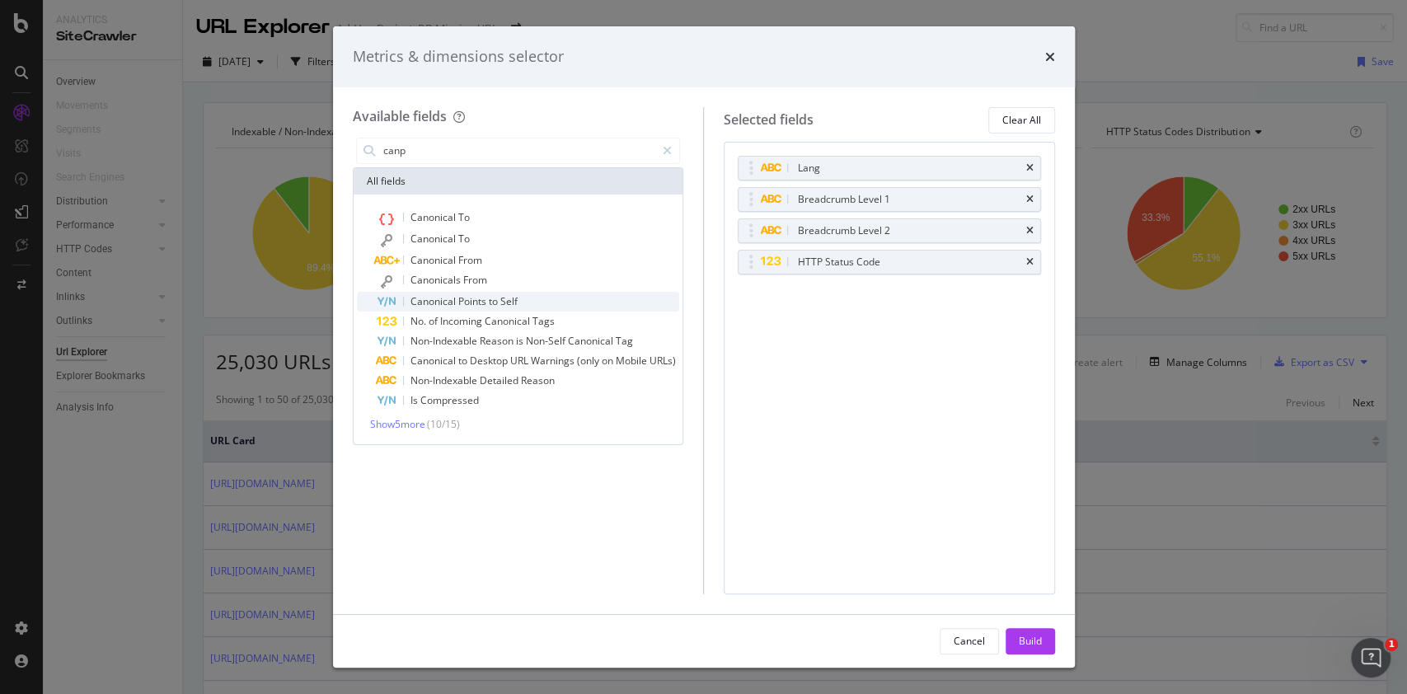
click at [507, 298] on span "Self" at bounding box center [508, 301] width 17 height 14
drag, startPoint x: 750, startPoint y: 284, endPoint x: 745, endPoint y: 303, distance: 19.6
click at [745, 303] on body "Analytics SiteCrawler Overview Movements Segments Visits Search Engines Distrib…" at bounding box center [703, 347] width 1407 height 694
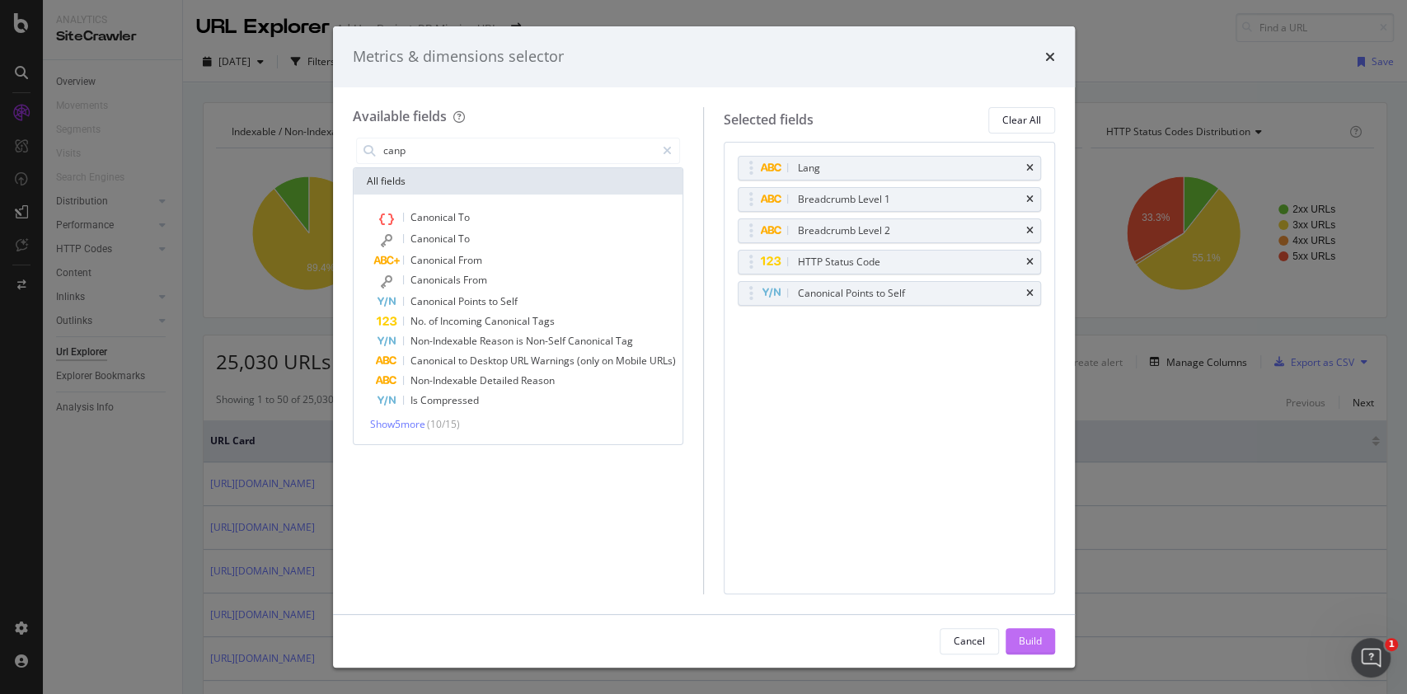
click at [1035, 639] on div "Build" at bounding box center [1030, 641] width 23 height 14
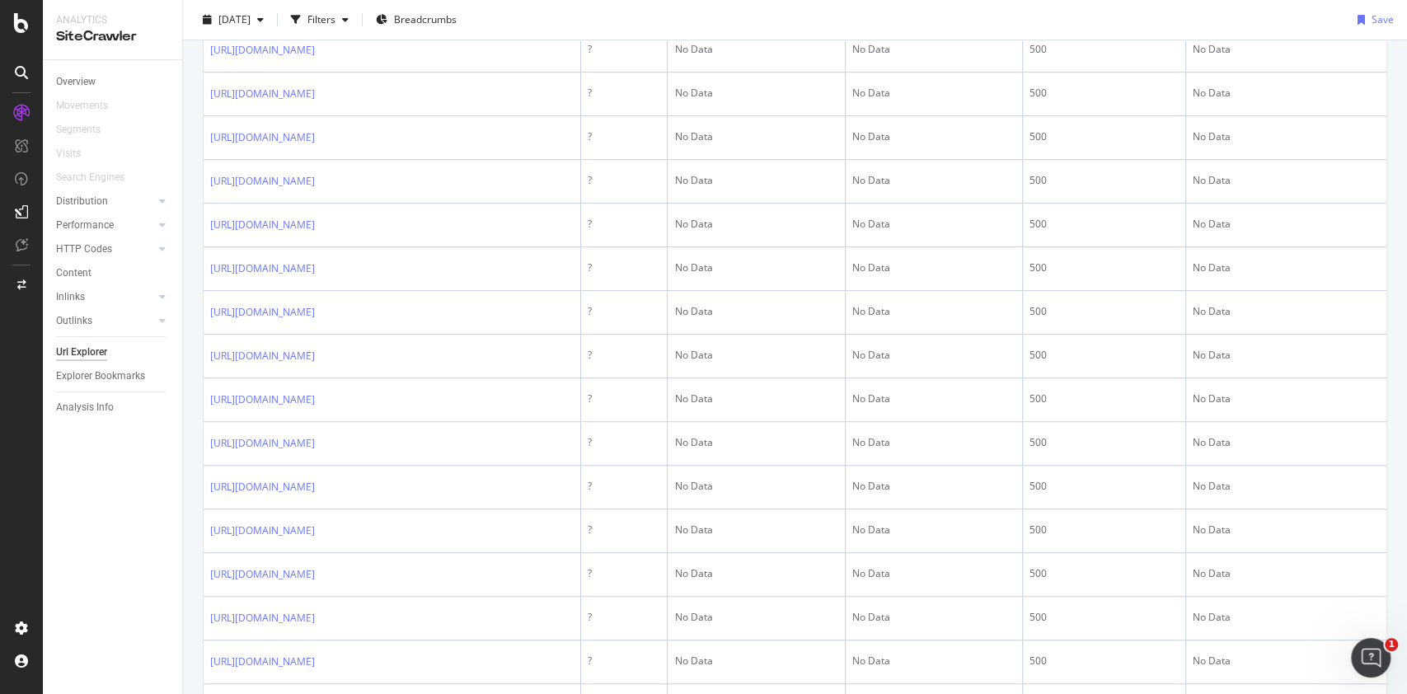
scroll to position [247, 0]
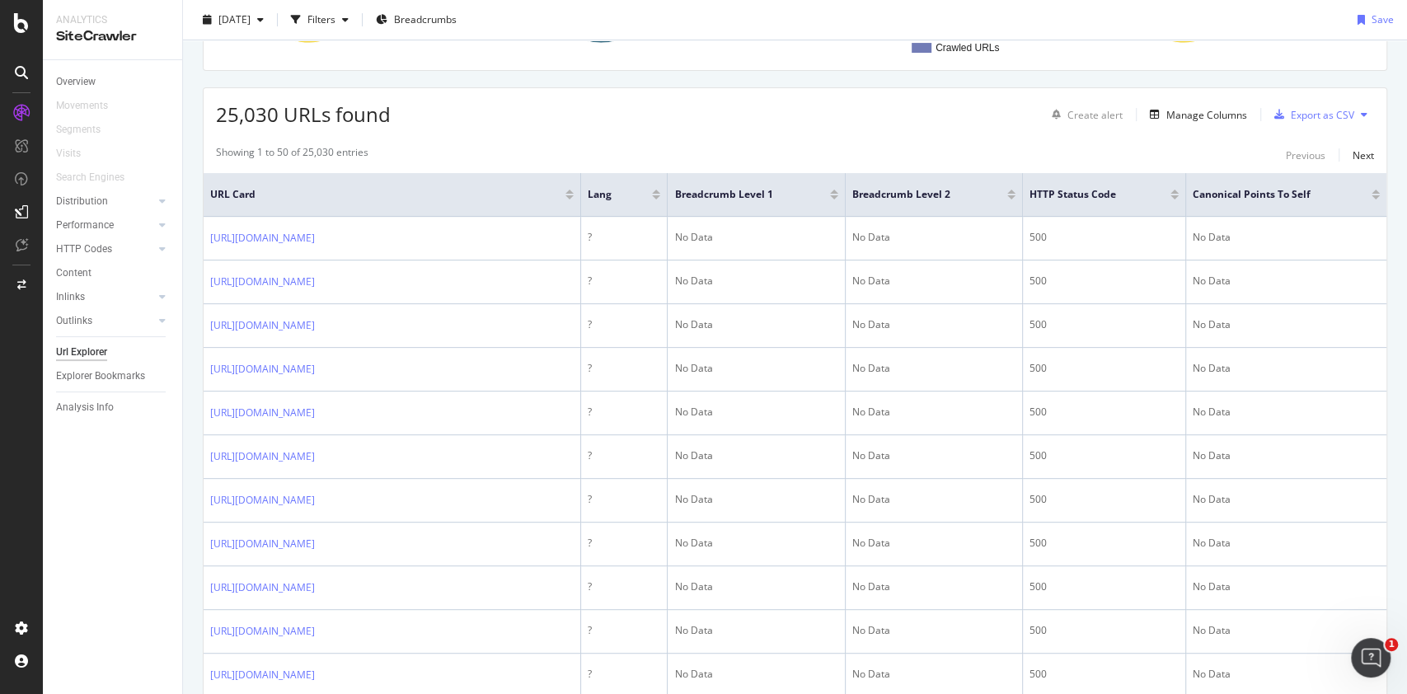
click at [660, 193] on div at bounding box center [656, 195] width 8 height 10
click at [660, 186] on div "Lang" at bounding box center [624, 194] width 73 height 16
click at [671, 191] on span at bounding box center [666, 194] width 10 height 43
click at [660, 190] on div at bounding box center [656, 192] width 8 height 4
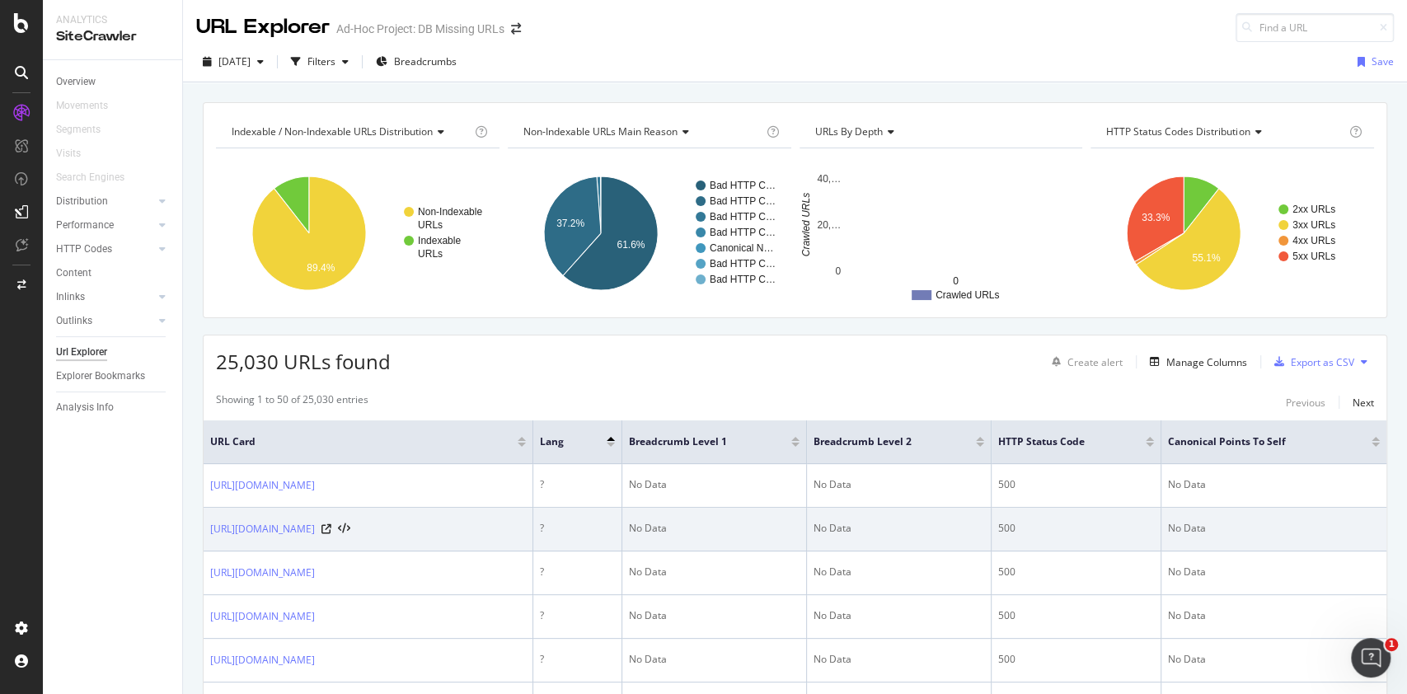
scroll to position [219, 0]
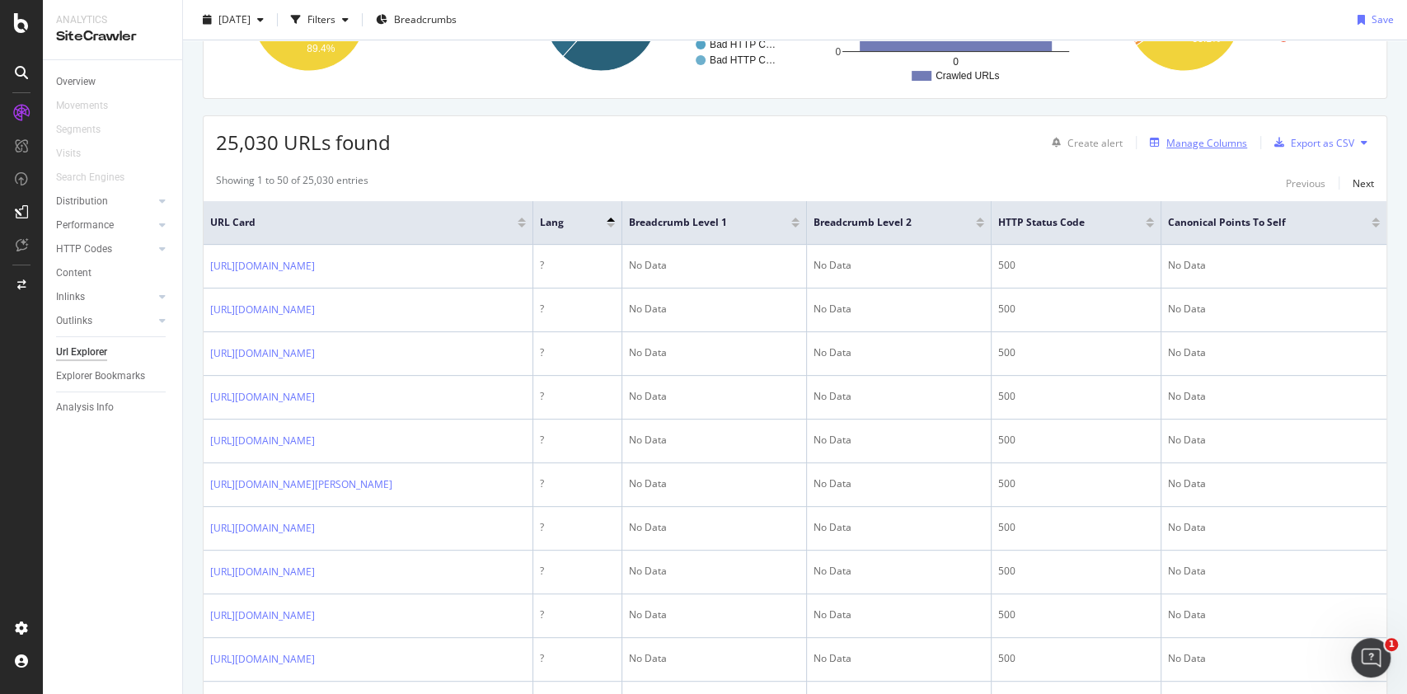
click at [1199, 143] on div "Manage Columns" at bounding box center [1207, 143] width 81 height 14
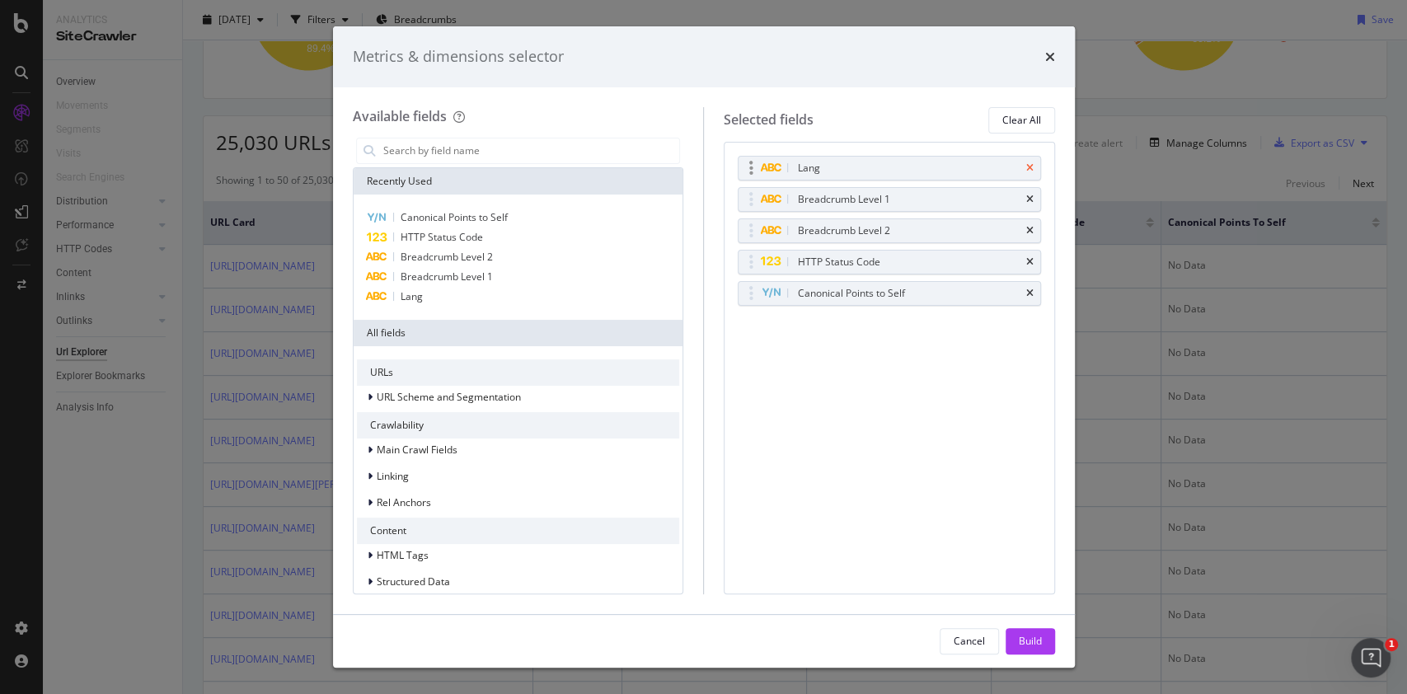
click at [1032, 168] on icon "times" at bounding box center [1029, 168] width 7 height 10
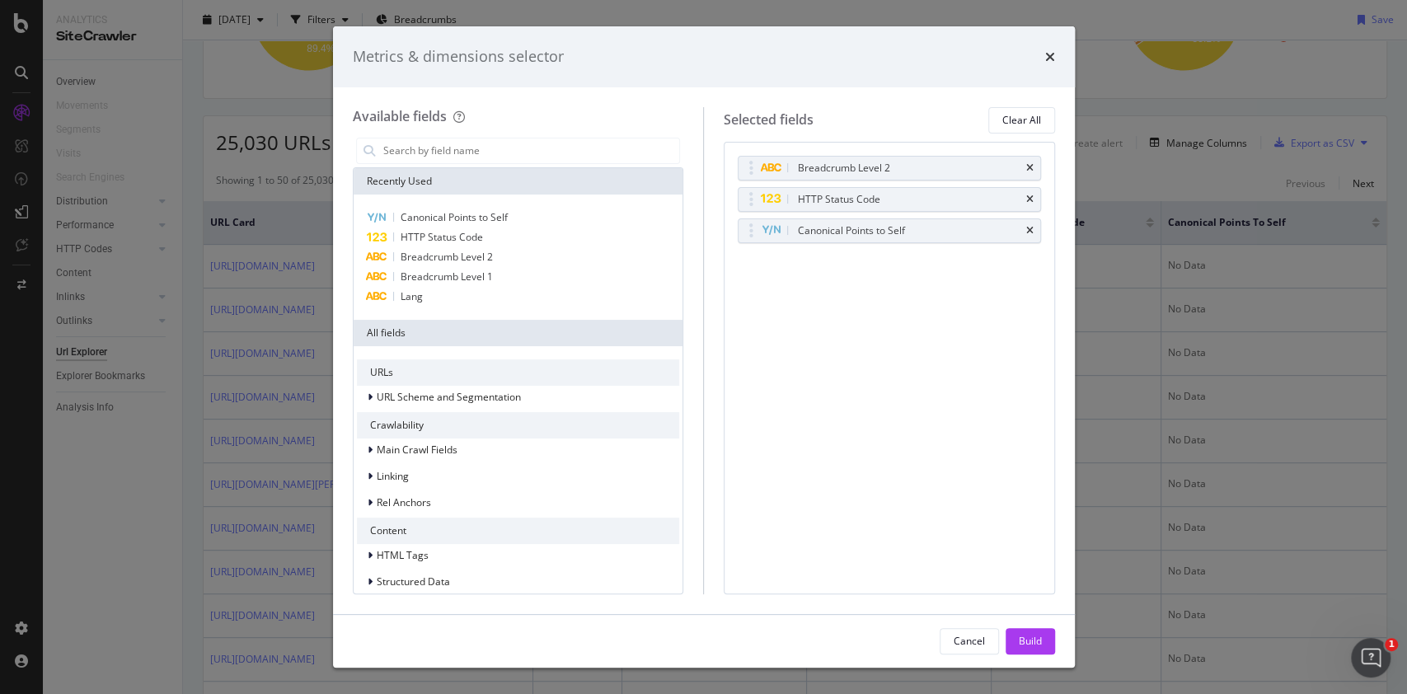
click at [1032, 168] on icon "times" at bounding box center [1029, 168] width 7 height 10
click at [1022, 636] on div "Build" at bounding box center [1030, 641] width 23 height 14
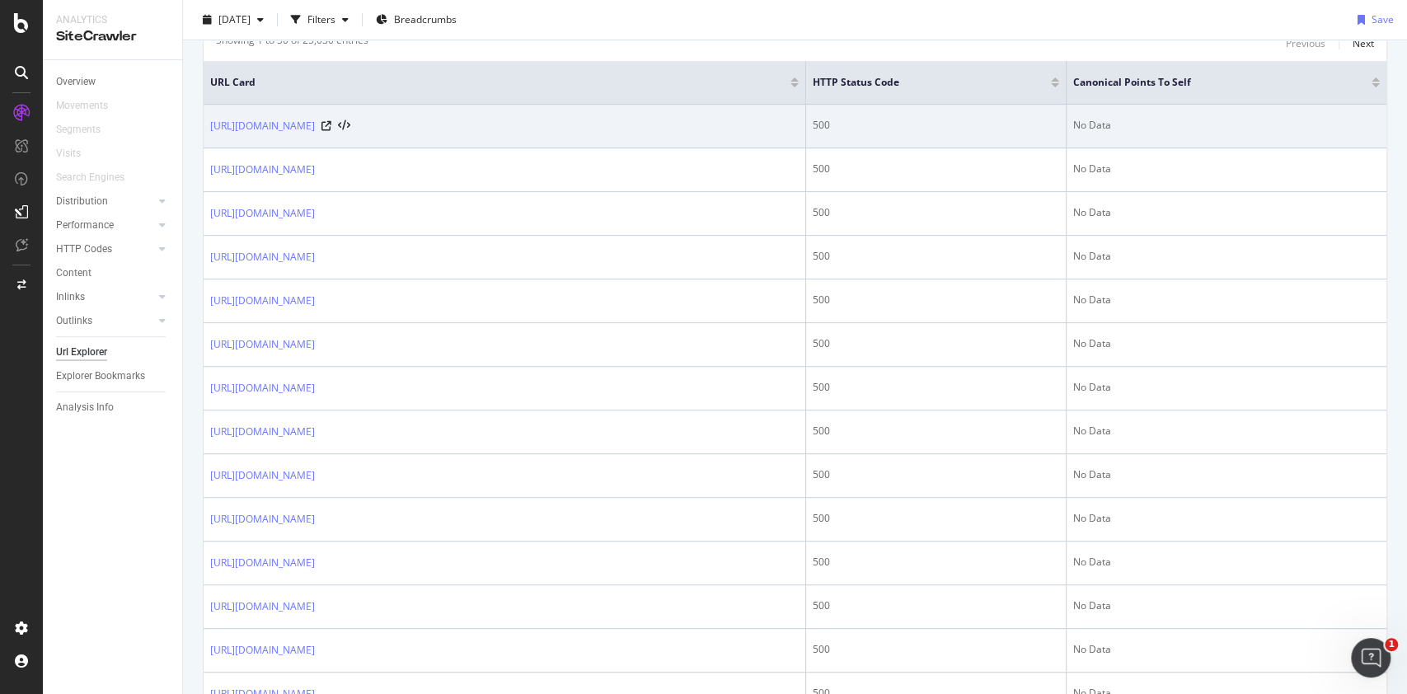
scroll to position [110, 0]
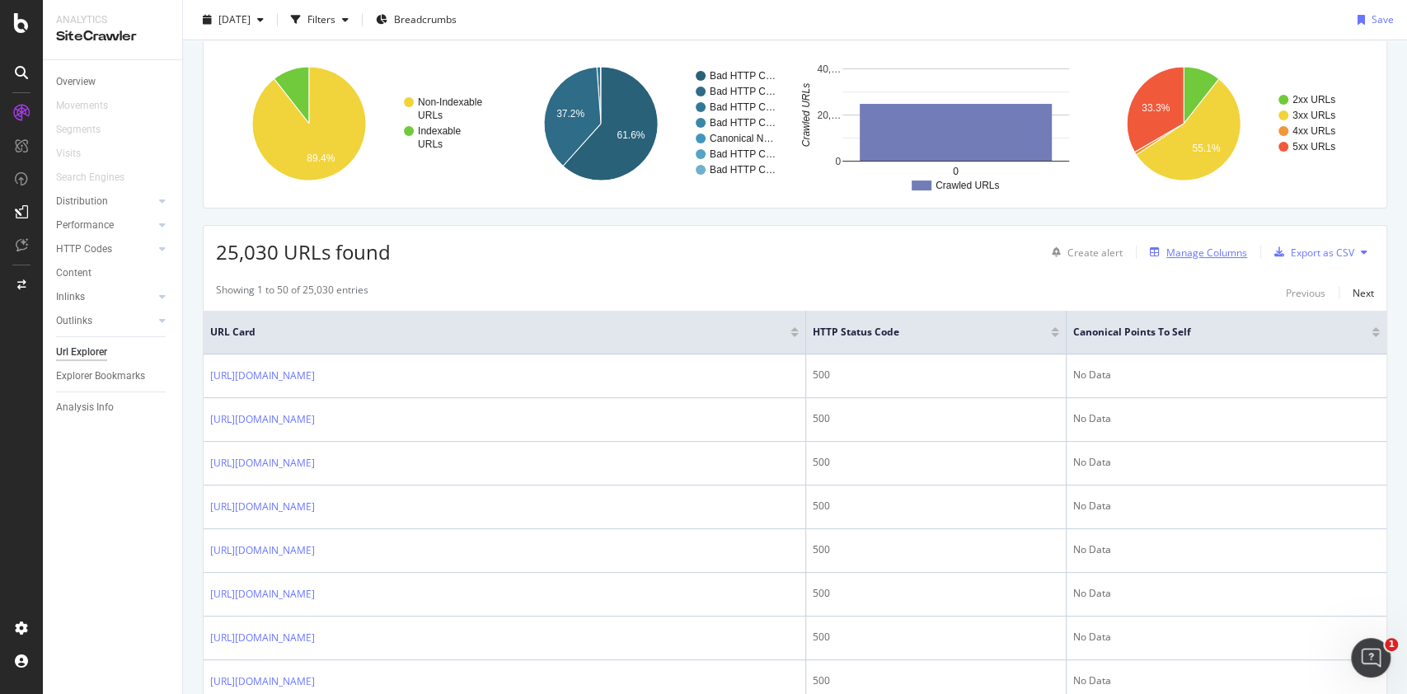
click at [1180, 257] on div "Manage Columns" at bounding box center [1207, 253] width 81 height 14
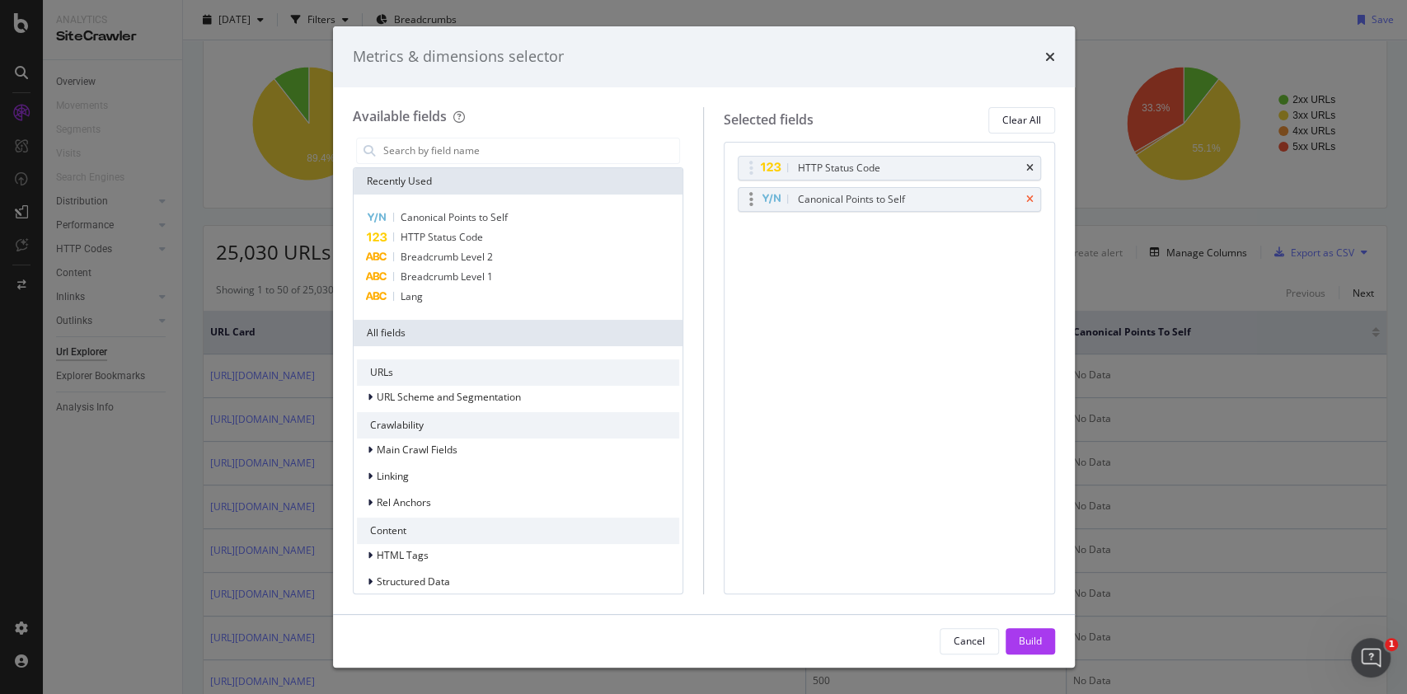
click at [1030, 196] on icon "times" at bounding box center [1029, 200] width 7 height 10
click at [1024, 643] on div "Build" at bounding box center [1030, 641] width 23 height 14
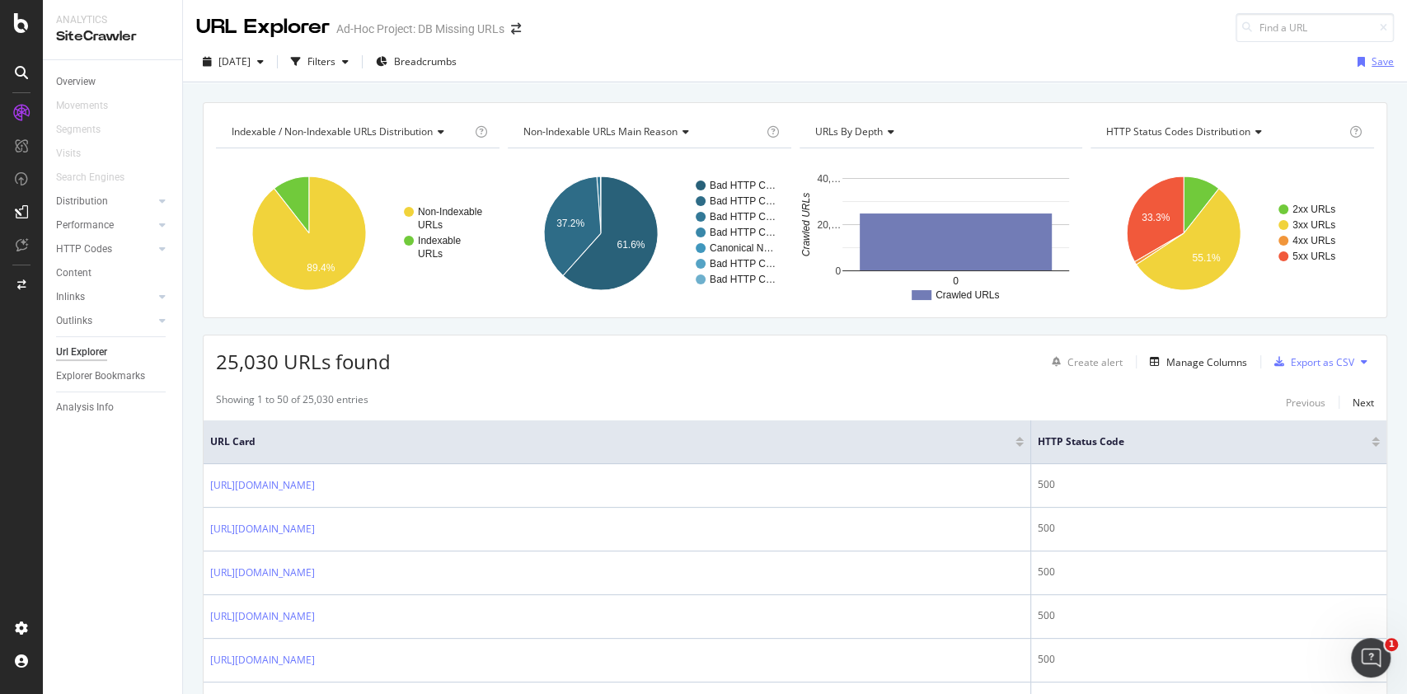
click at [1351, 62] on div "button" at bounding box center [1361, 62] width 21 height 10
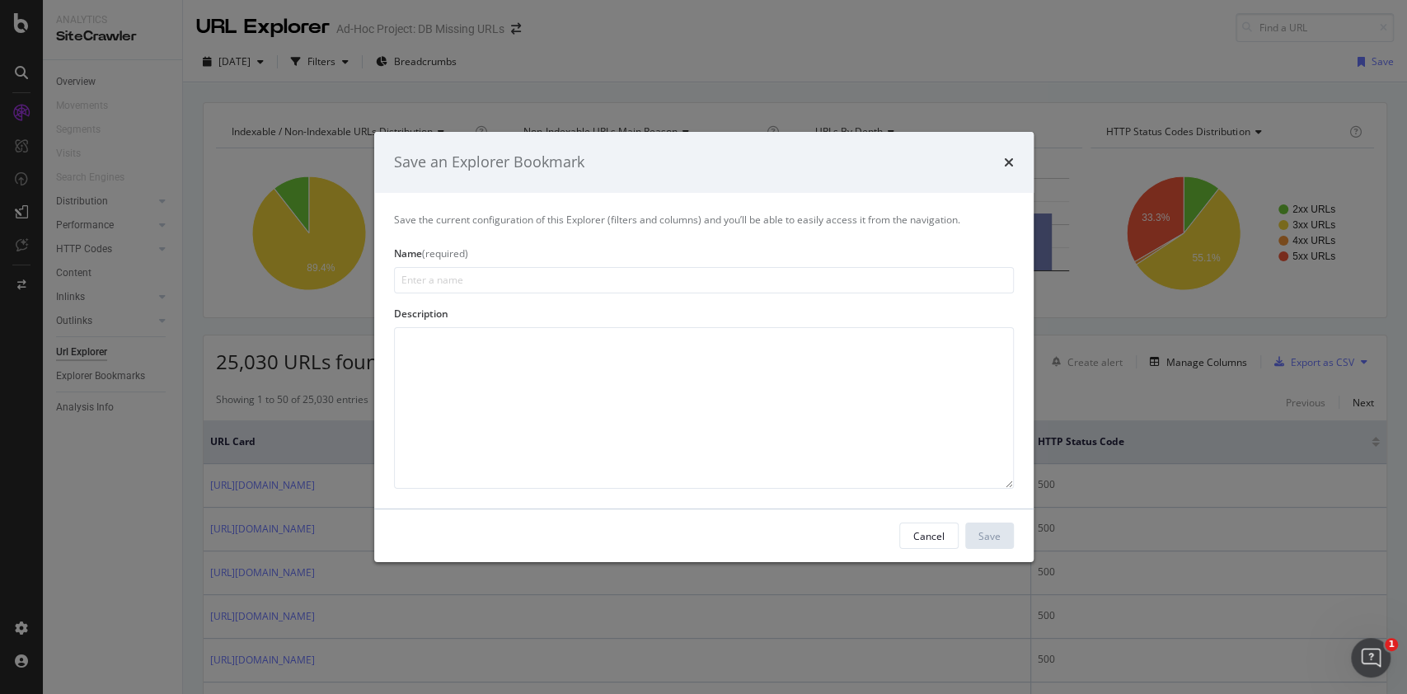
click at [523, 293] on input "modal" at bounding box center [704, 280] width 620 height 26
type input "Missing URLs from Botify"
click at [990, 532] on div "Save" at bounding box center [990, 535] width 22 height 14
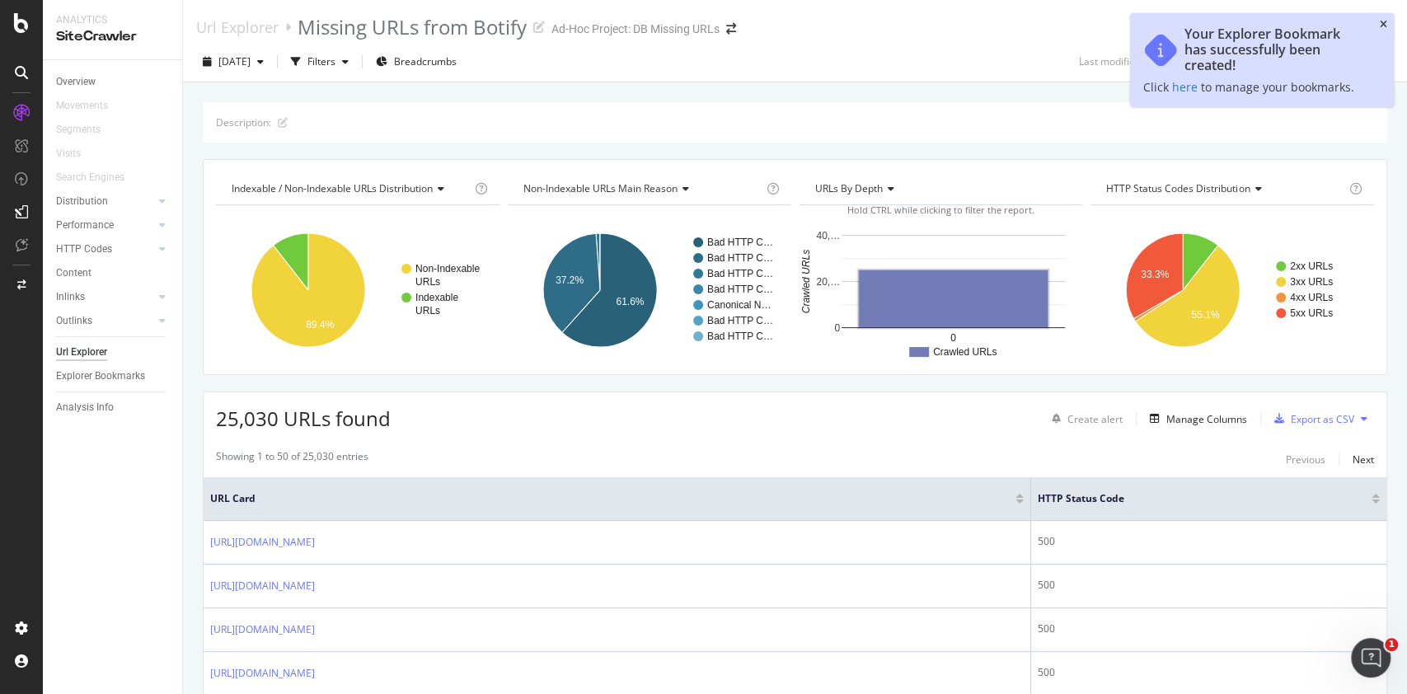
click at [1386, 26] on icon "close toast" at bounding box center [1383, 25] width 7 height 10
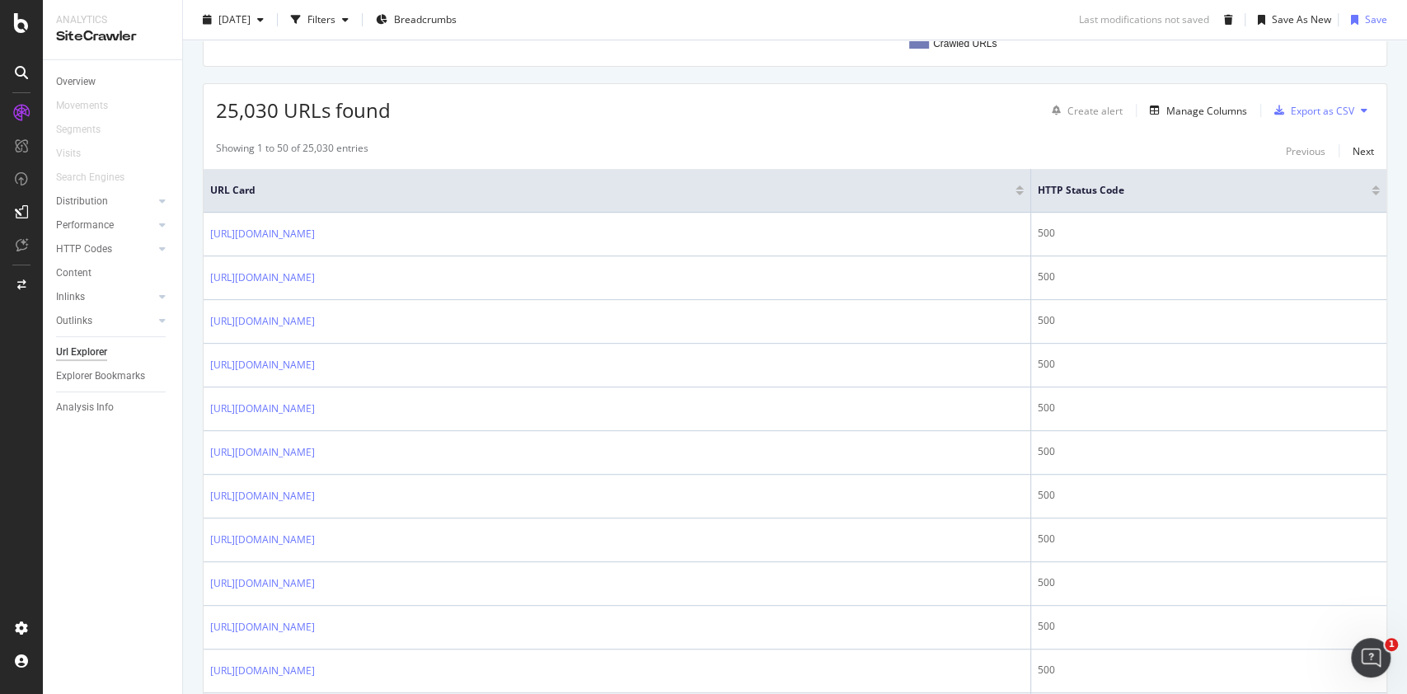
scroll to position [330, 0]
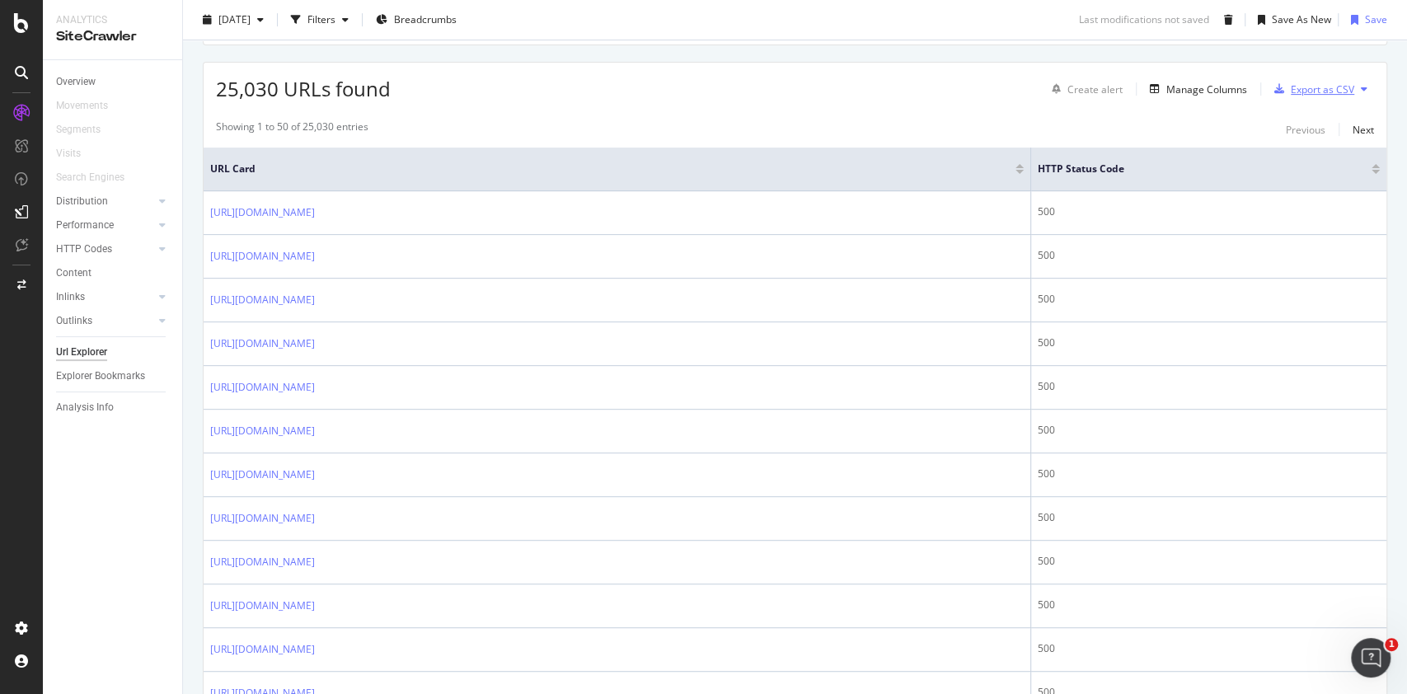
click at [1293, 91] on div "Export as CSV" at bounding box center [1322, 89] width 63 height 14
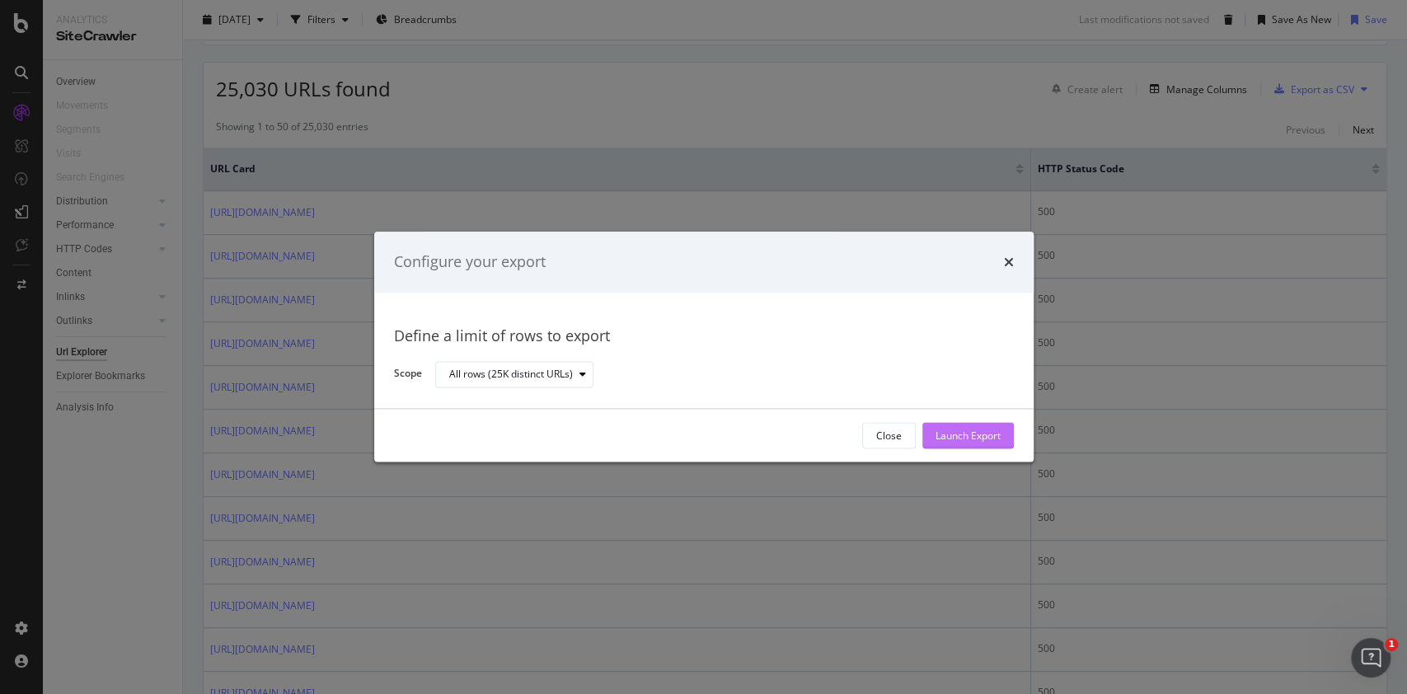
click at [965, 432] on div "Launch Export" at bounding box center [968, 436] width 65 height 14
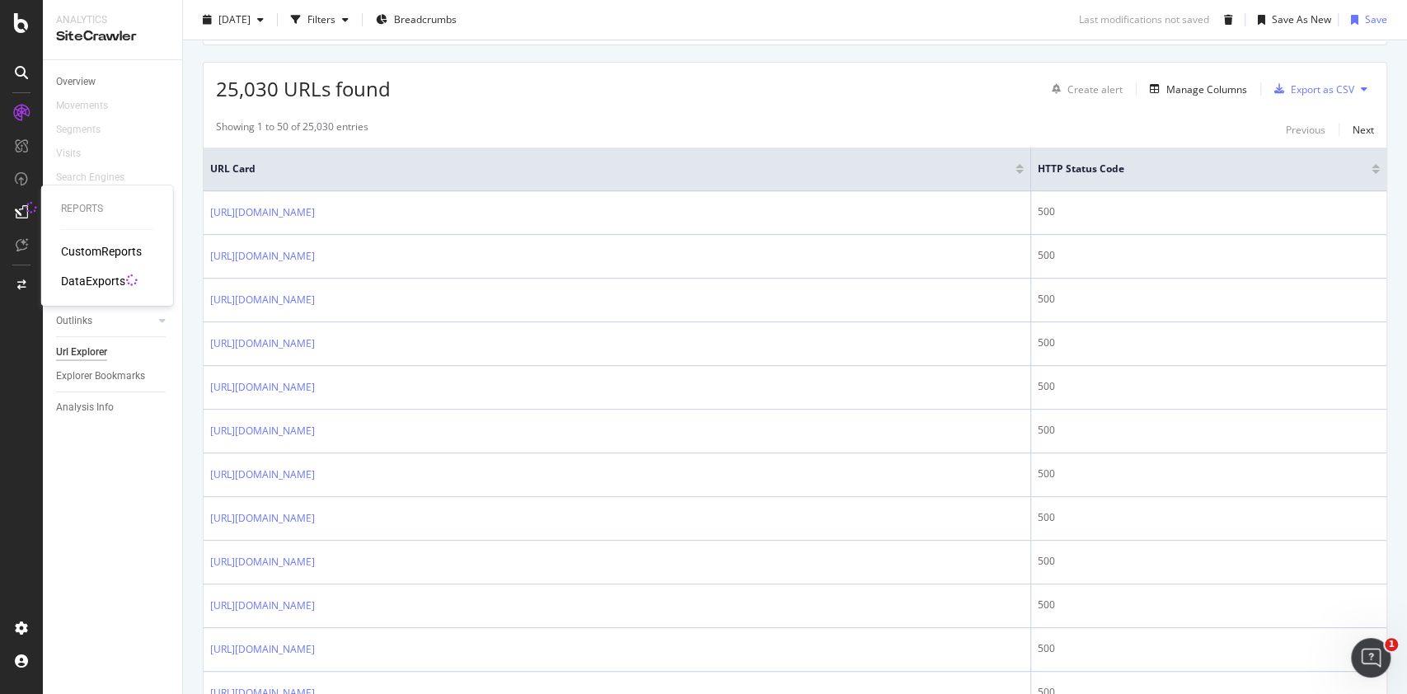
click at [85, 275] on div "DataExports" at bounding box center [93, 281] width 64 height 16
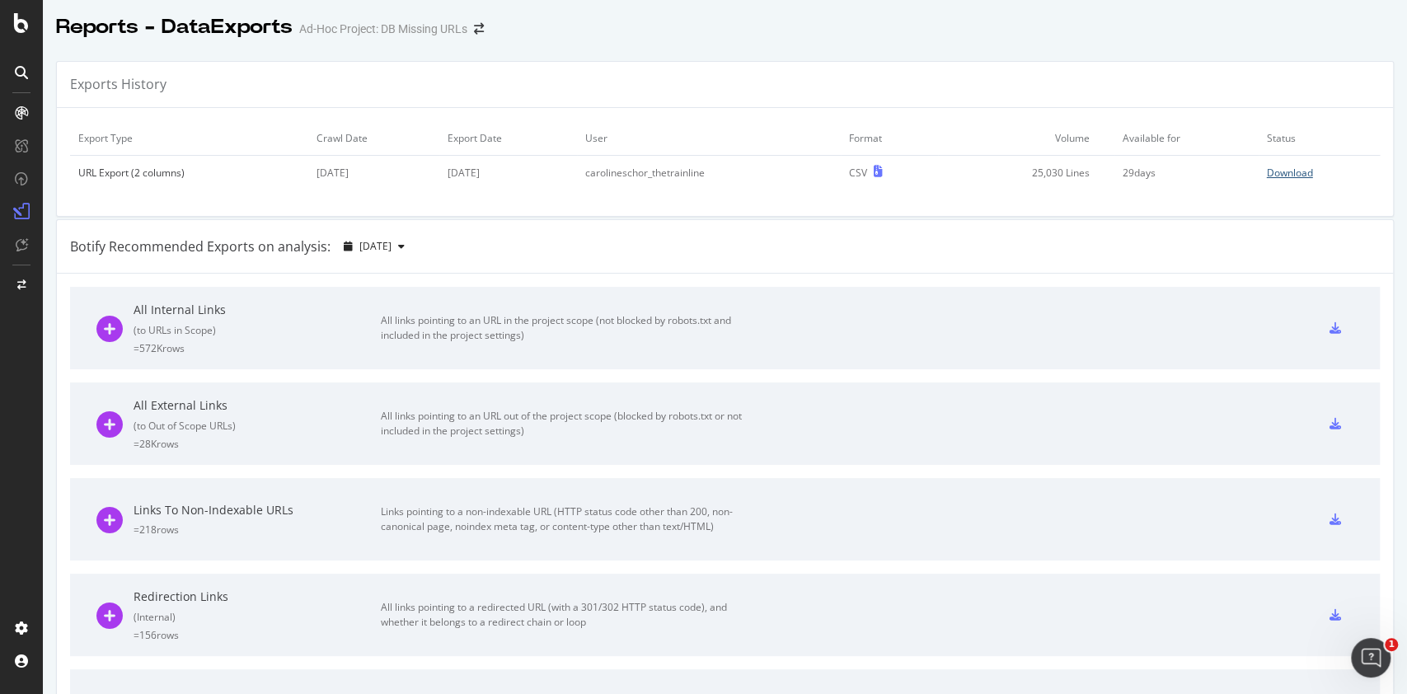
click at [1267, 174] on div "Download" at bounding box center [1290, 173] width 46 height 14
